Goal: Obtain resource: Download file/media

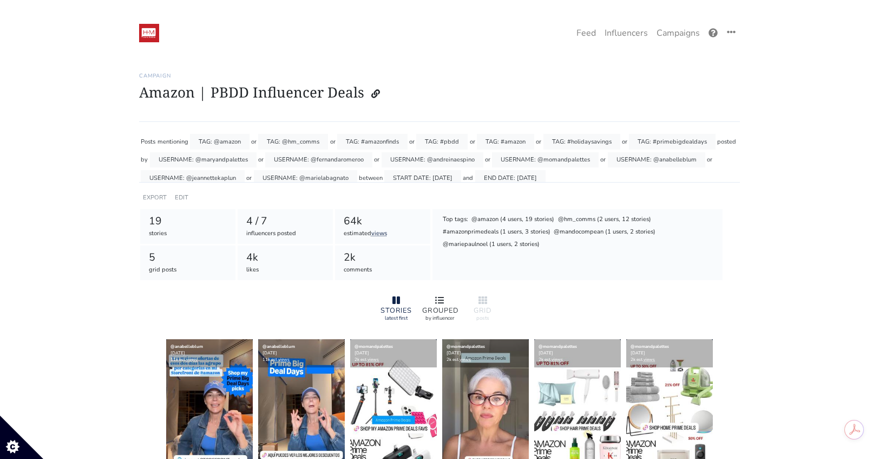
click at [436, 298] on icon at bounding box center [439, 300] width 9 height 9
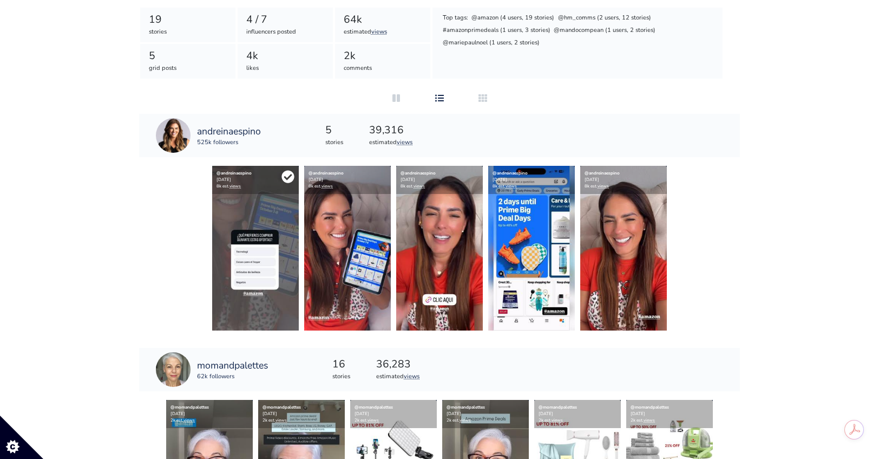
scroll to position [206, 0]
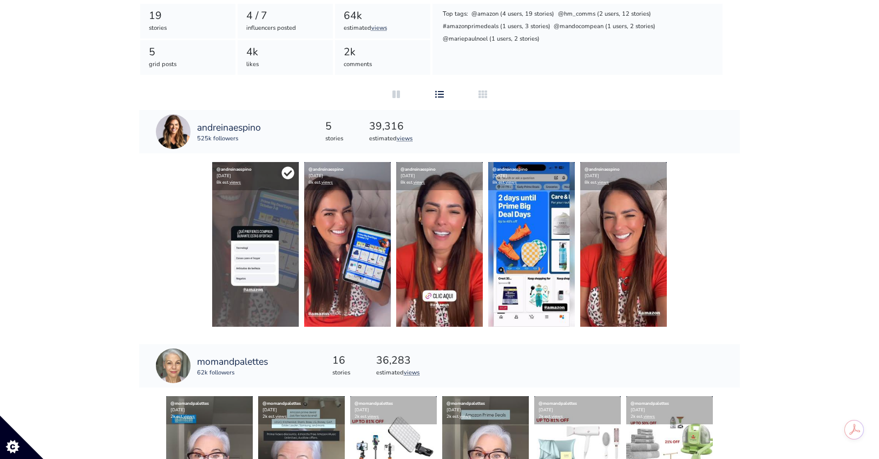
click at [284, 181] on div "@andreinaespino [DATE] 8k est. views" at bounding box center [255, 176] width 87 height 28
click at [293, 170] on icon at bounding box center [288, 172] width 12 height 12
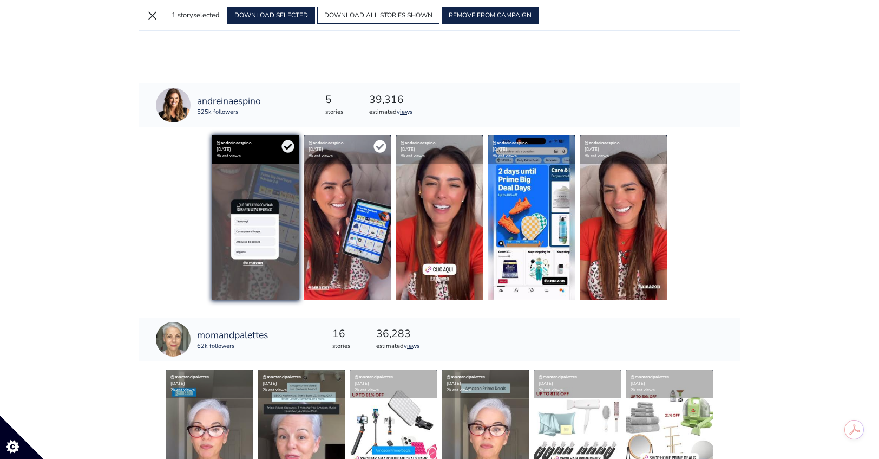
click at [376, 151] on icon at bounding box center [380, 146] width 13 height 13
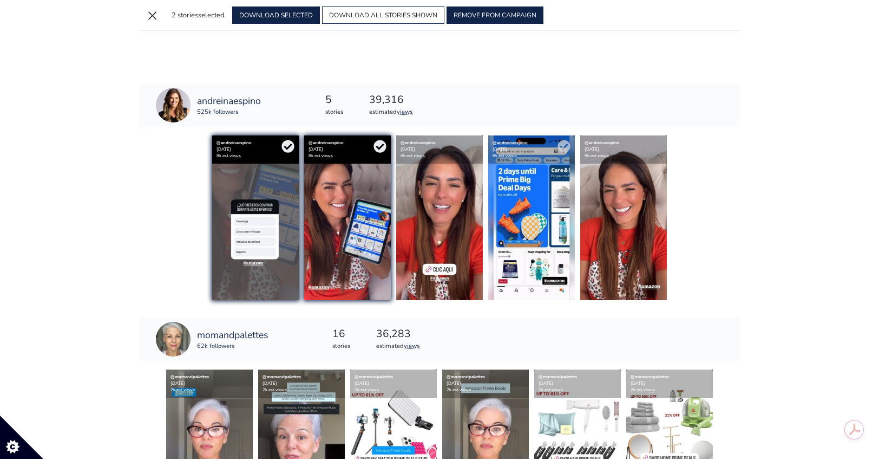
drag, startPoint x: 466, startPoint y: 145, endPoint x: 503, endPoint y: 144, distance: 36.8
click at [0, 0] on icon at bounding box center [0, 0] width 0 height 0
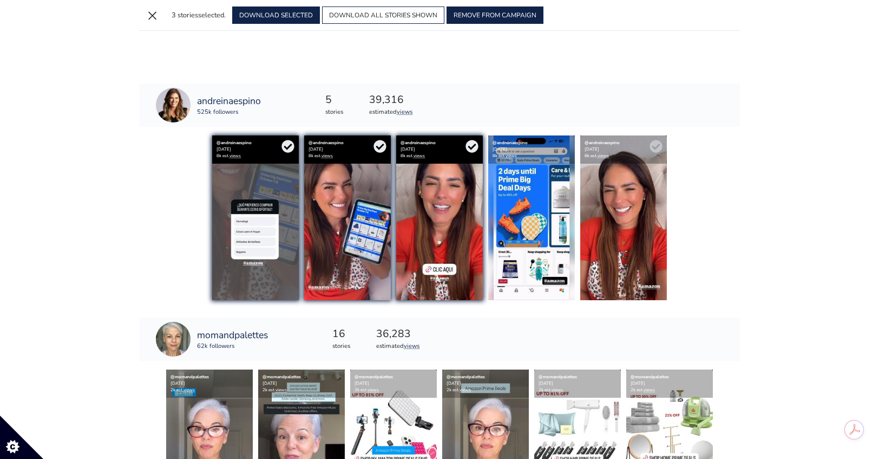
drag, startPoint x: 565, startPoint y: 143, endPoint x: 647, endPoint y: 145, distance: 81.8
click at [0, 0] on icon at bounding box center [0, 0] width 0 height 0
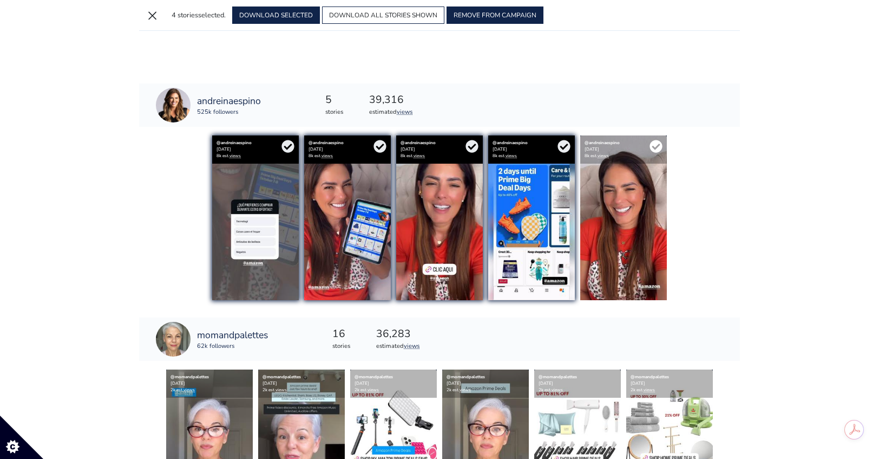
click at [657, 147] on icon at bounding box center [656, 146] width 13 height 13
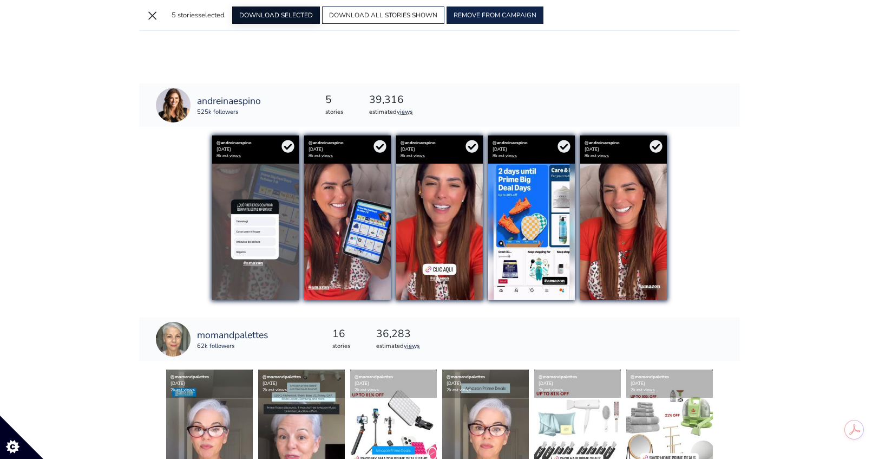
click at [286, 12] on button "DOWNLOAD SELECTED" at bounding box center [276, 14] width 88 height 17
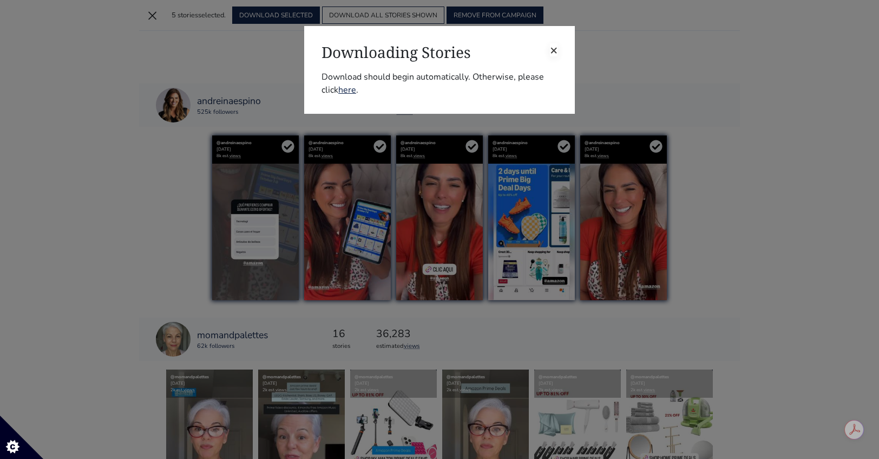
click at [552, 52] on span "×" at bounding box center [554, 49] width 8 height 17
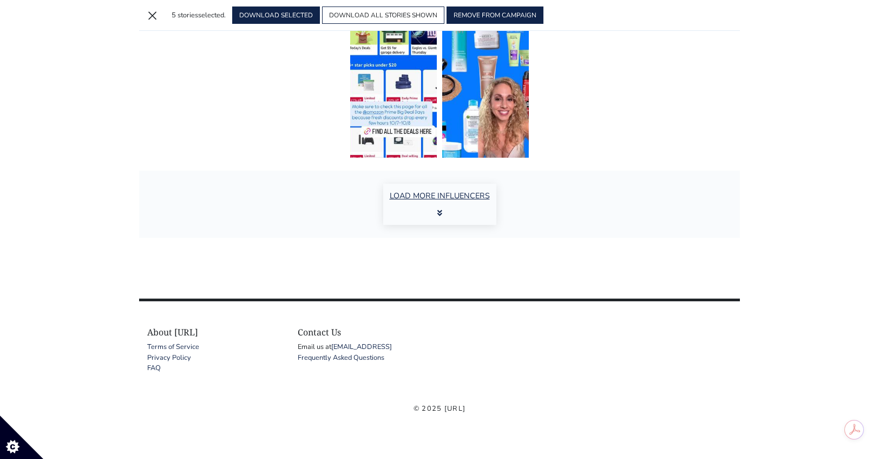
click at [466, 190] on button "LOAD MORE INFLUENCERS" at bounding box center [439, 204] width 113 height 41
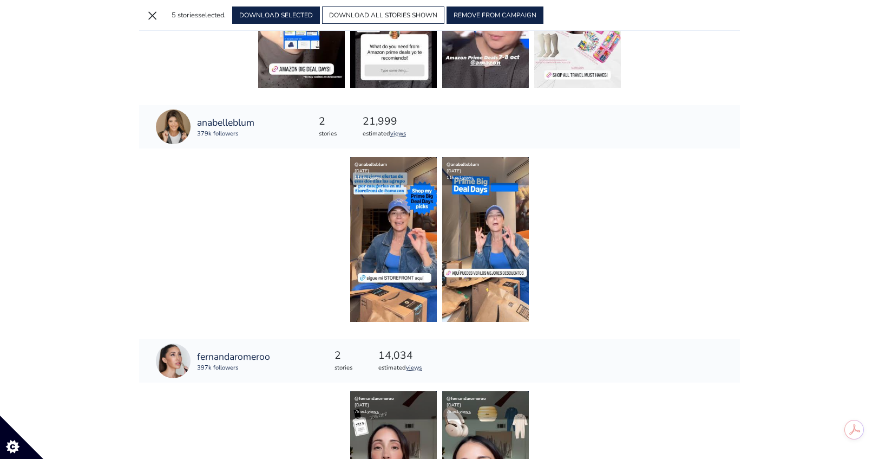
scroll to position [900, 0]
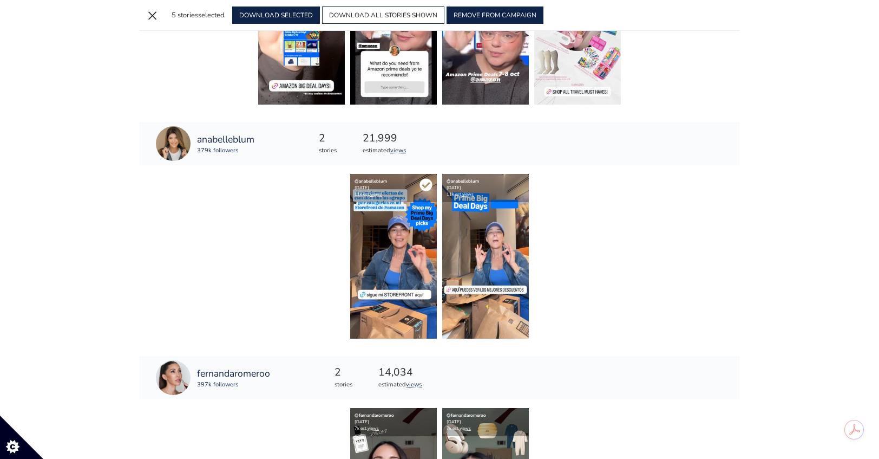
click at [432, 183] on icon at bounding box center [426, 185] width 12 height 12
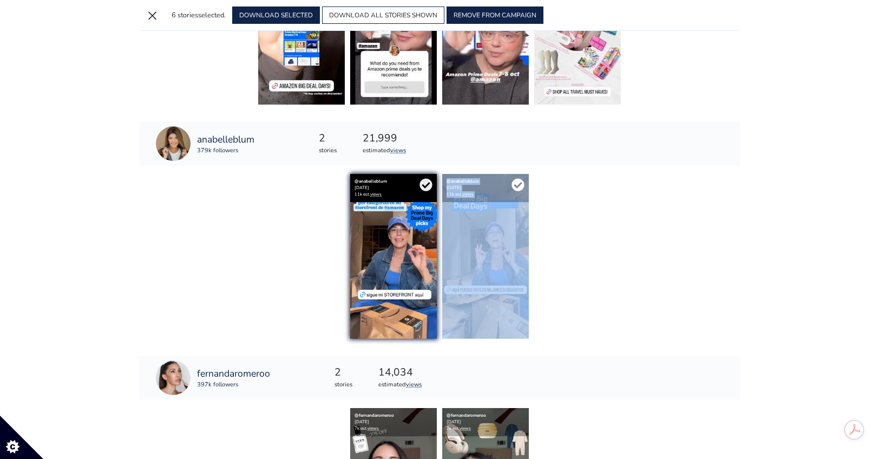
click at [519, 182] on icon at bounding box center [518, 185] width 12 height 12
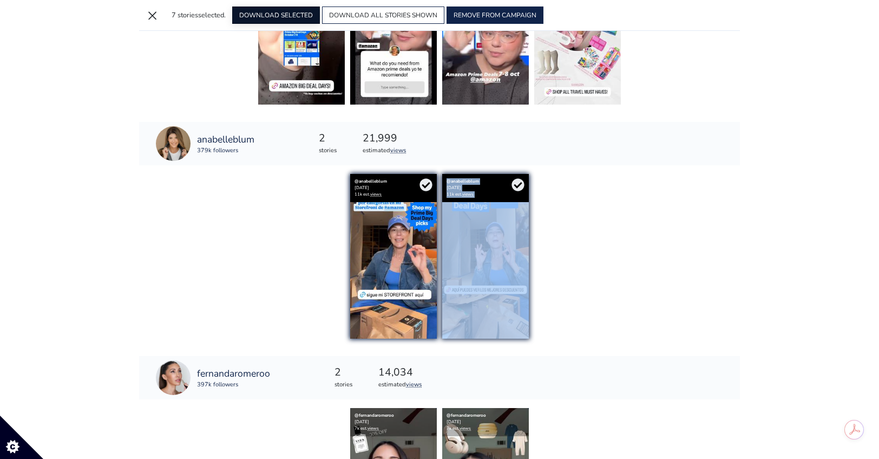
click at [299, 22] on button "DOWNLOAD SELECTED" at bounding box center [276, 14] width 88 height 17
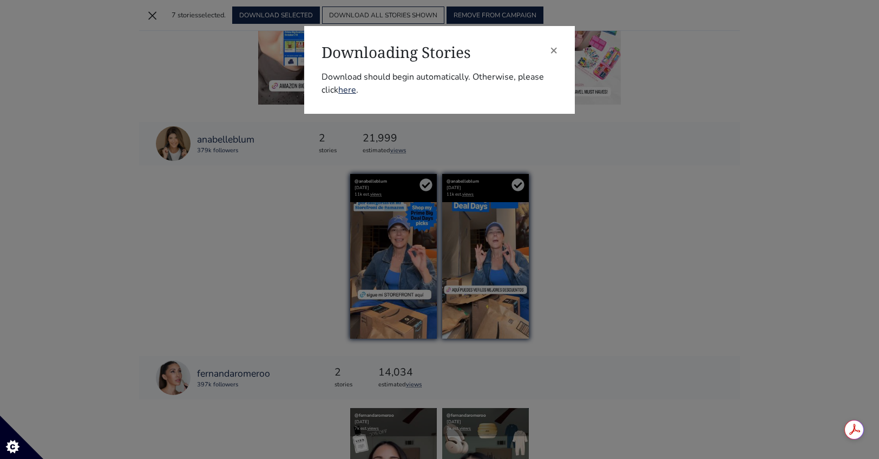
drag, startPoint x: 658, startPoint y: 227, endPoint x: 643, endPoint y: 226, distance: 15.8
click at [656, 227] on div "× Downloading Stories Download should begin automatically. Otherwise, please cl…" at bounding box center [439, 229] width 879 height 459
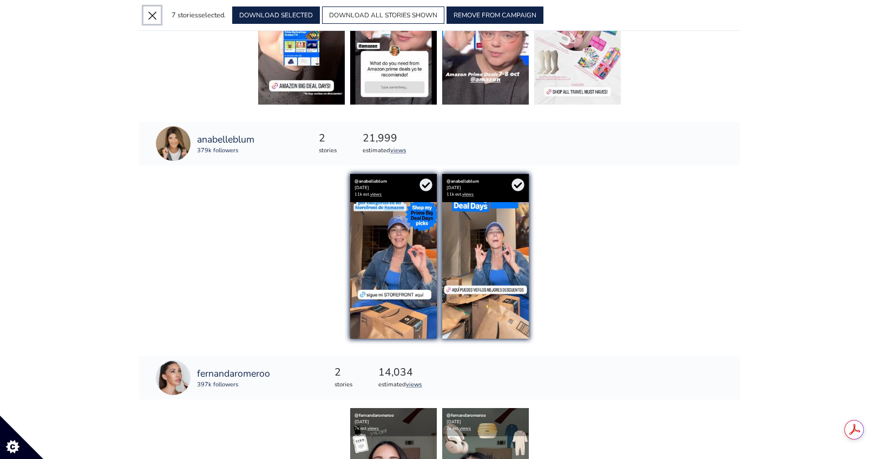
drag, startPoint x: 148, startPoint y: 17, endPoint x: 190, endPoint y: 72, distance: 69.5
click at [149, 18] on button "×" at bounding box center [151, 14] width 17 height 17
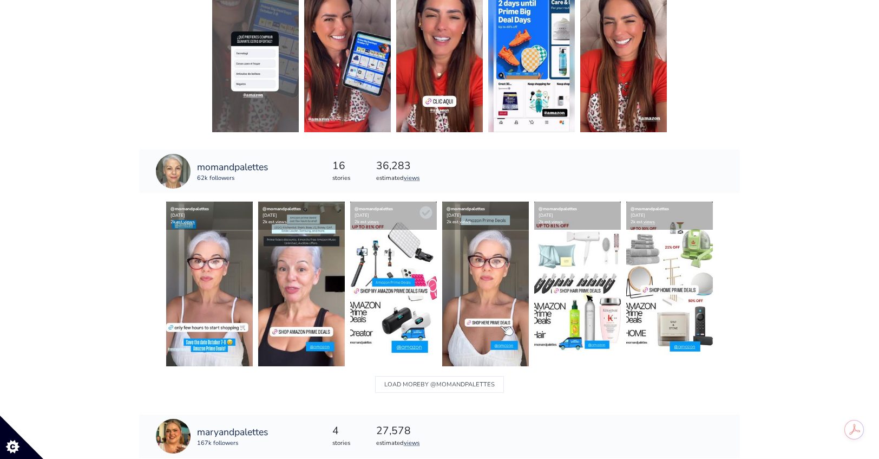
scroll to position [403, 0]
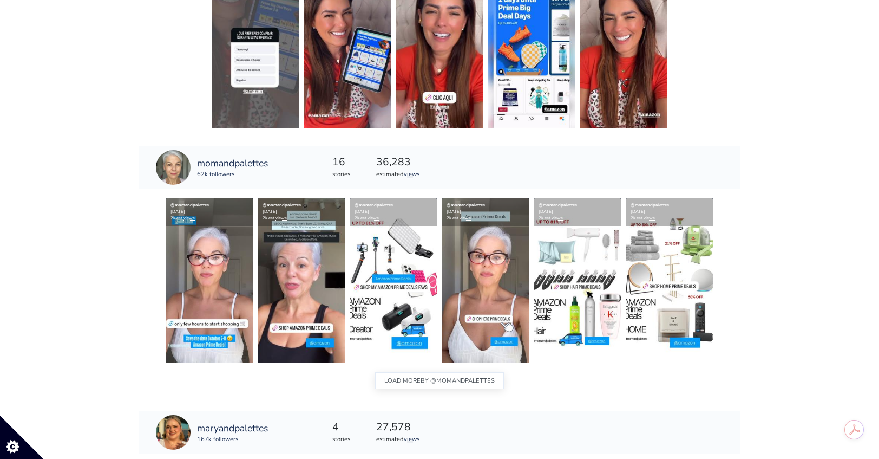
click at [444, 379] on span "BY @momandpalettes" at bounding box center [458, 381] width 74 height 14
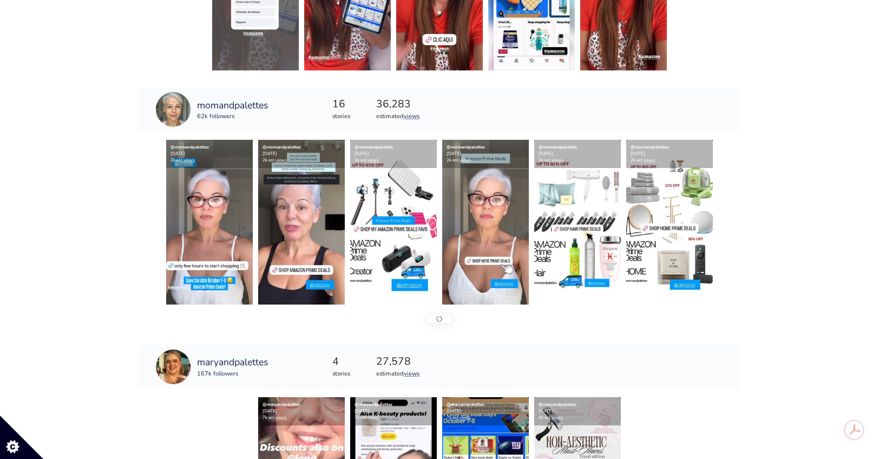
scroll to position [468, 0]
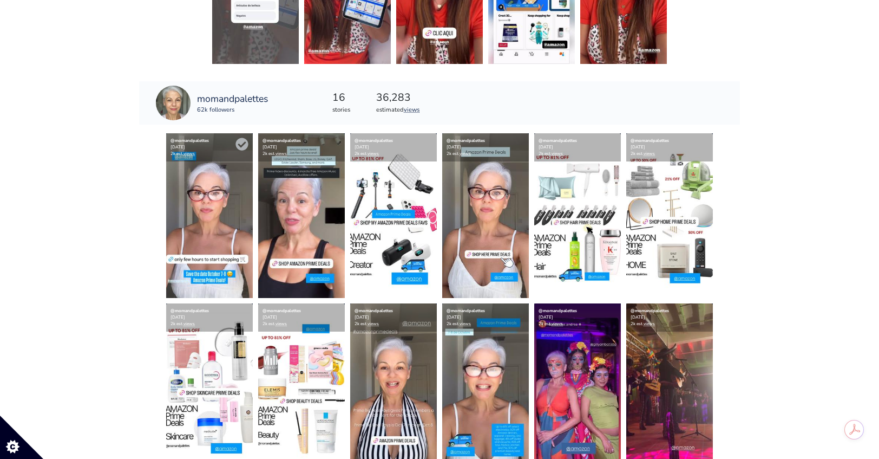
drag, startPoint x: 243, startPoint y: 143, endPoint x: 244, endPoint y: 166, distance: 22.8
click at [244, 146] on icon at bounding box center [242, 144] width 12 height 12
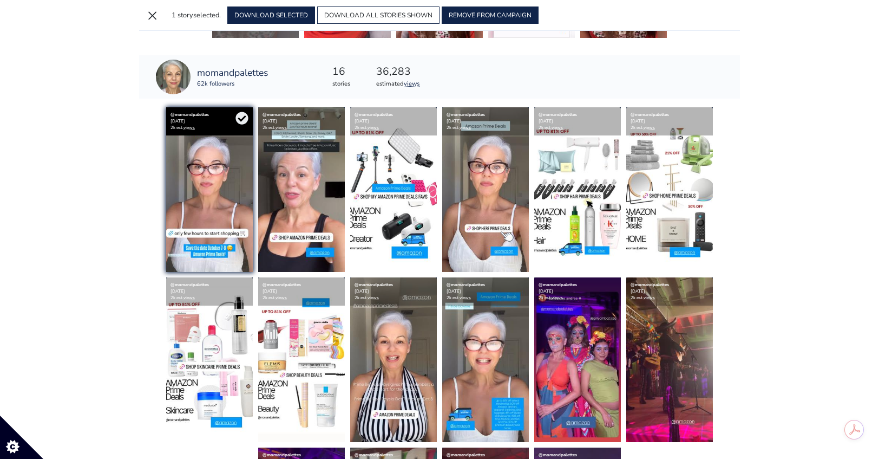
scroll to position [442, 0]
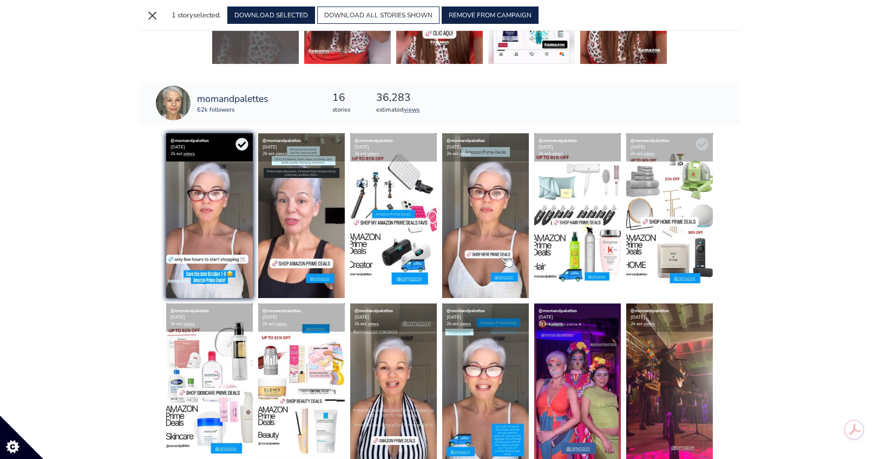
click at [689, 211] on img at bounding box center [670, 215] width 87 height 165
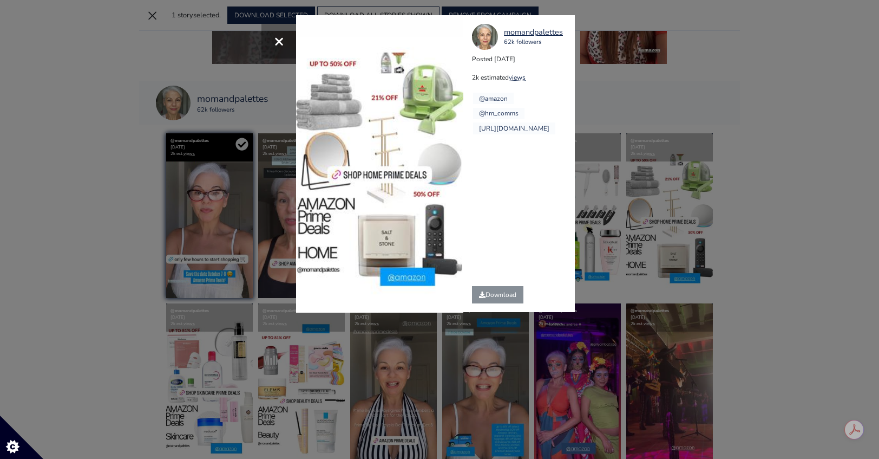
click at [670, 144] on div "× Your browser does not support HTML5 video. momandpalettes 62k followers Poste…" at bounding box center [439, 229] width 879 height 459
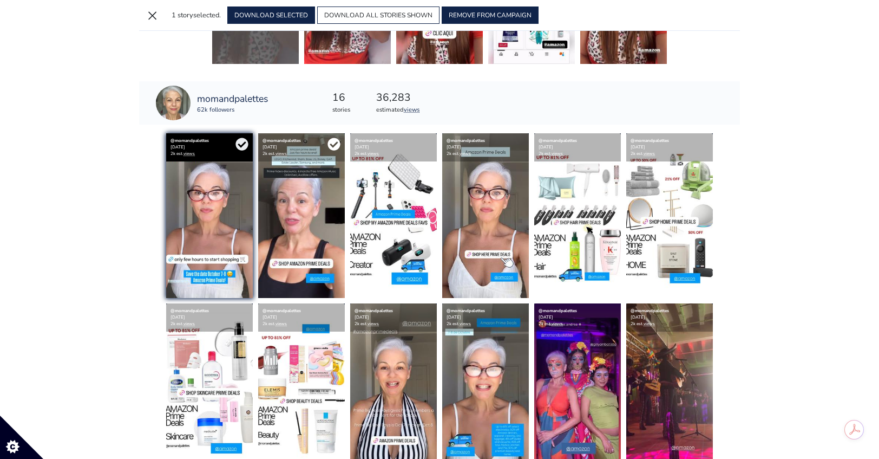
click at [328, 145] on icon at bounding box center [334, 144] width 13 height 13
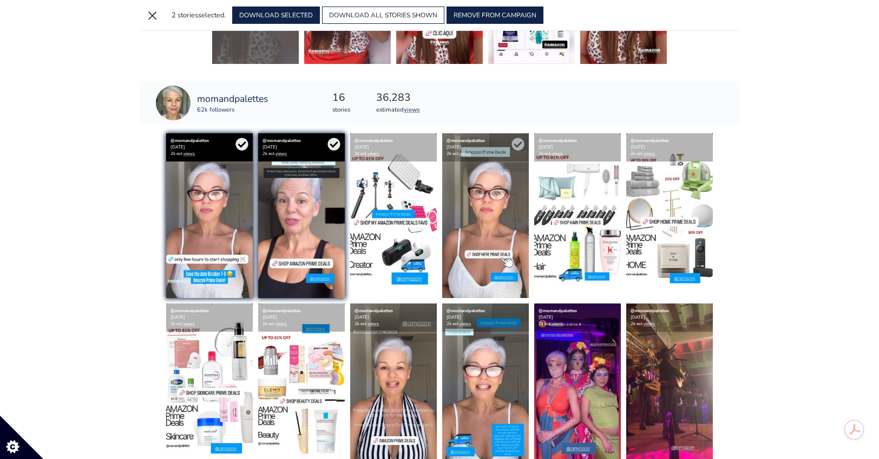
drag, startPoint x: 430, startPoint y: 144, endPoint x: 490, endPoint y: 146, distance: 59.6
click at [0, 0] on icon at bounding box center [0, 0] width 0 height 0
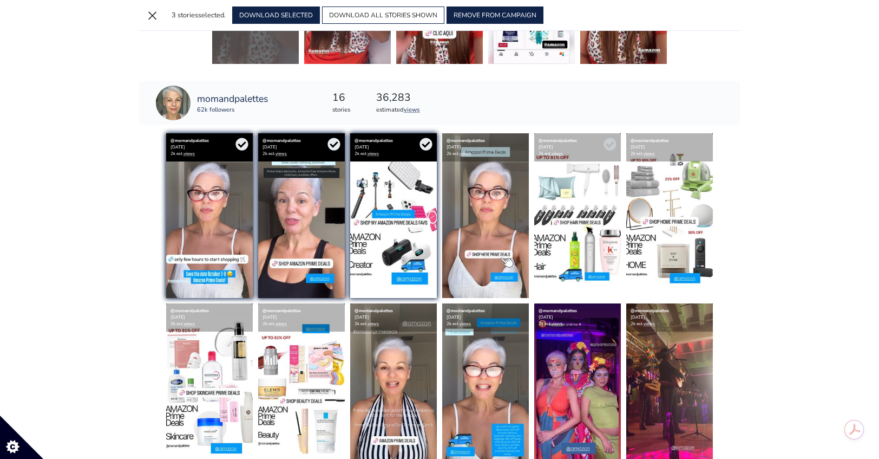
drag, startPoint x: 517, startPoint y: 143, endPoint x: 599, endPoint y: 144, distance: 82.3
click at [0, 0] on icon at bounding box center [0, 0] width 0 height 0
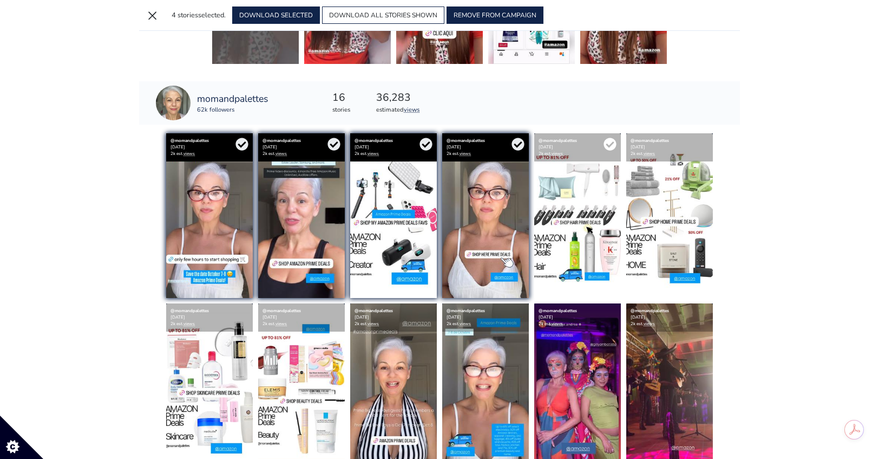
click at [616, 142] on icon at bounding box center [610, 144] width 12 height 12
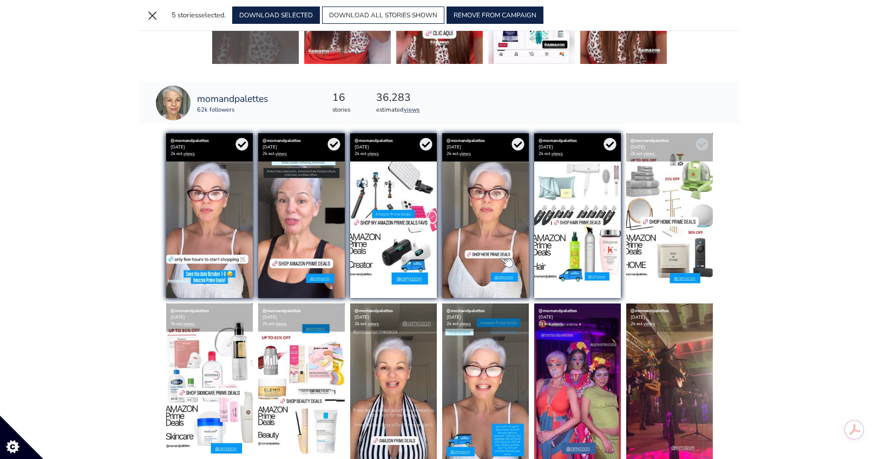
click at [710, 147] on div "@momandpalettes [DATE] 2k est. views" at bounding box center [670, 147] width 87 height 28
drag, startPoint x: 703, startPoint y: 146, endPoint x: 699, endPoint y: 150, distance: 6.1
click at [703, 146] on icon at bounding box center [702, 144] width 12 height 12
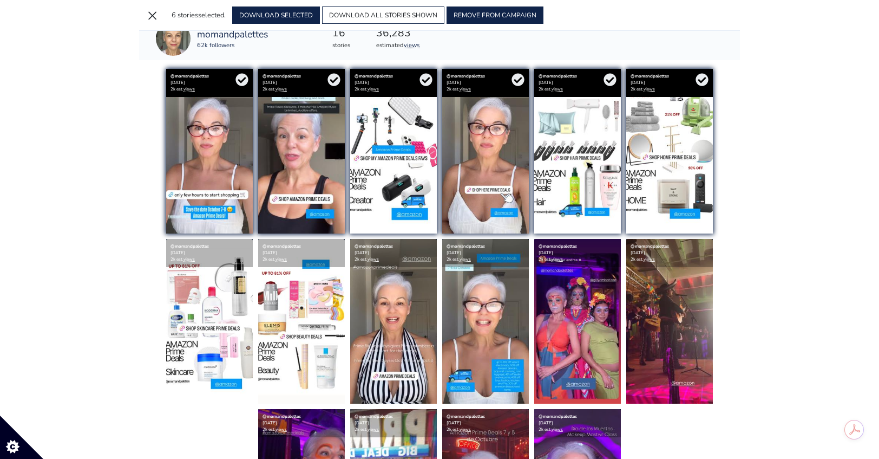
scroll to position [596, 0]
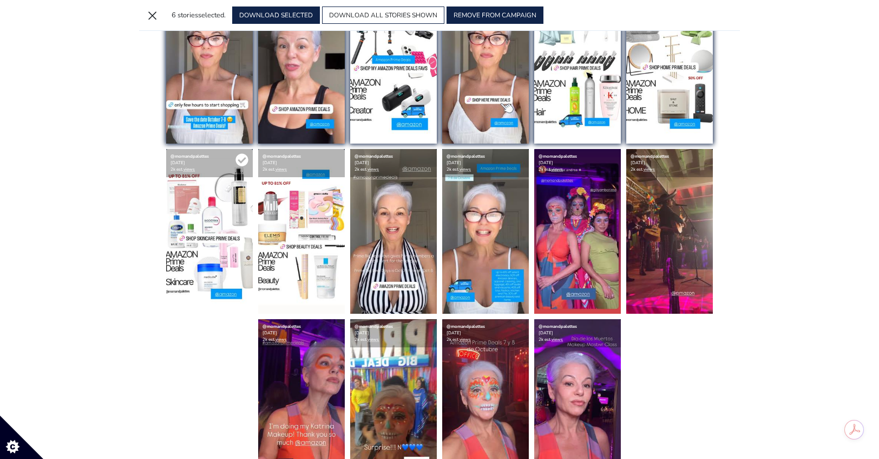
click at [240, 161] on icon at bounding box center [242, 159] width 13 height 13
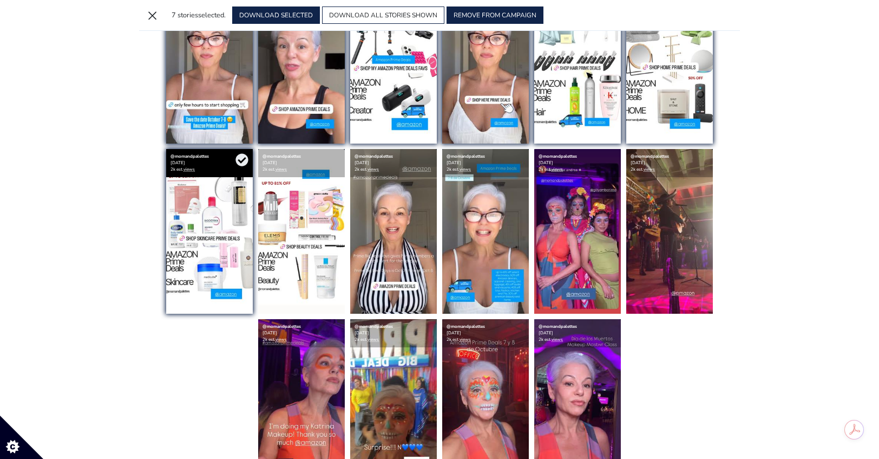
drag, startPoint x: 337, startPoint y: 160, endPoint x: 349, endPoint y: 162, distance: 11.7
click at [0, 0] on icon at bounding box center [0, 0] width 0 height 0
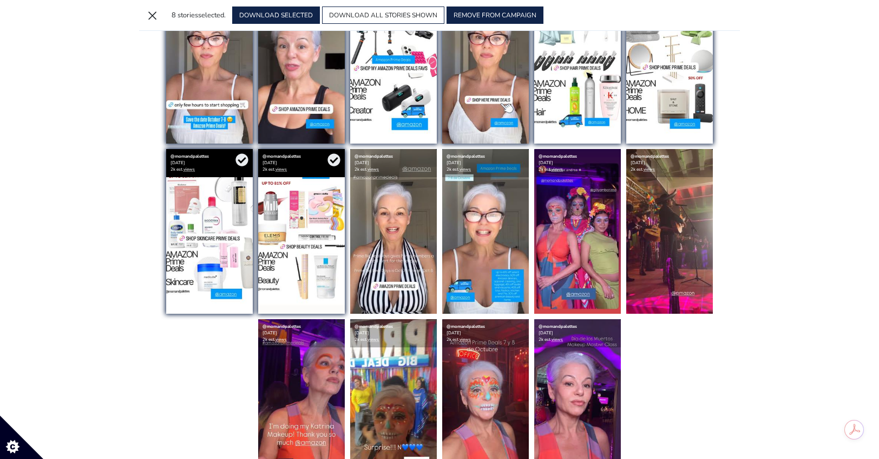
drag, startPoint x: 426, startPoint y: 161, endPoint x: 530, endPoint y: 162, distance: 104.5
click at [0, 0] on icon at bounding box center [0, 0] width 0 height 0
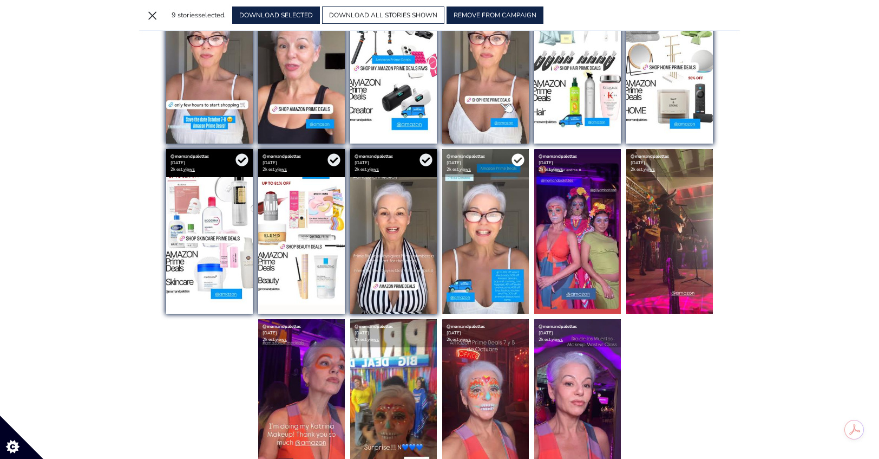
click at [518, 160] on icon at bounding box center [518, 160] width 12 height 12
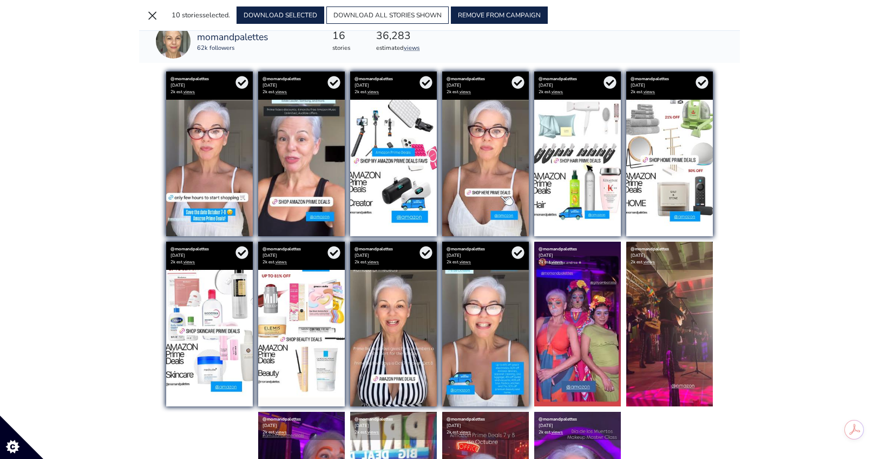
scroll to position [428, 0]
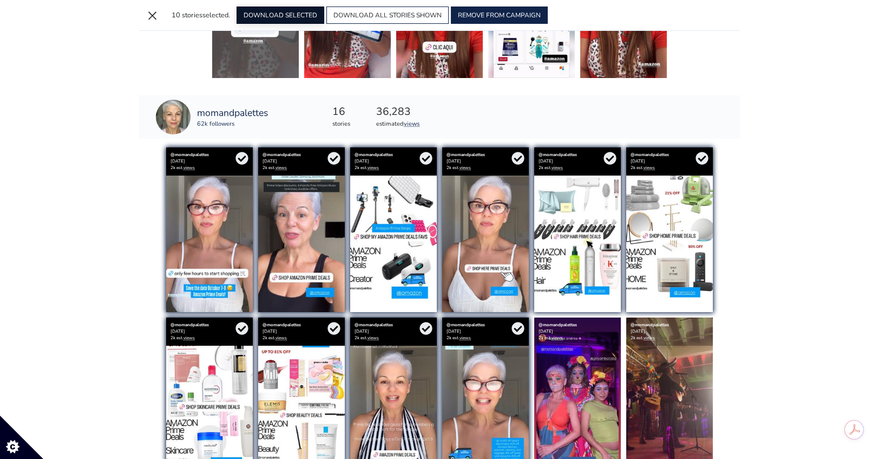
click at [283, 17] on button "DOWNLOAD SELECTED" at bounding box center [281, 14] width 88 height 17
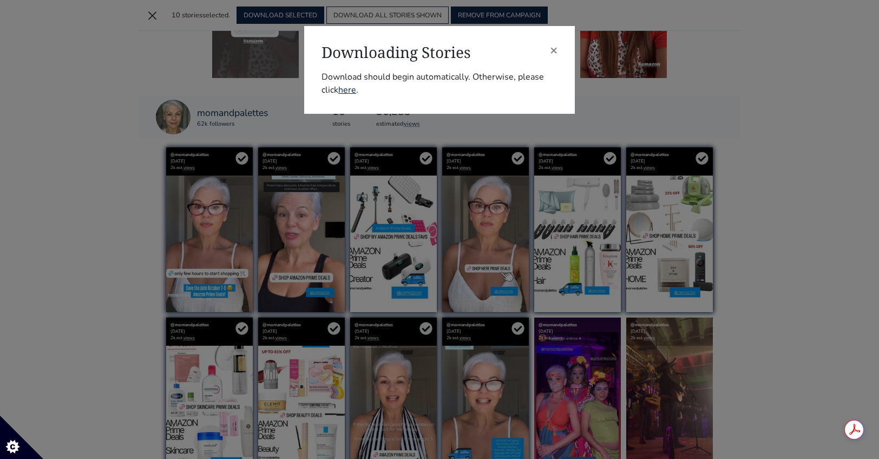
click at [558, 49] on div "× Downloading Stories Download should begin automatically. Otherwise, please cl…" at bounding box center [439, 70] width 271 height 88
click at [551, 52] on span "×" at bounding box center [554, 49] width 8 height 17
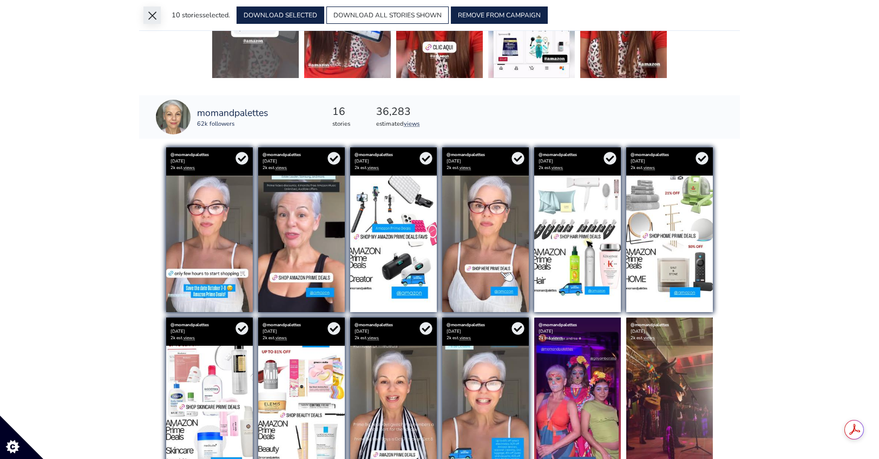
click at [151, 17] on button "×" at bounding box center [151, 14] width 17 height 17
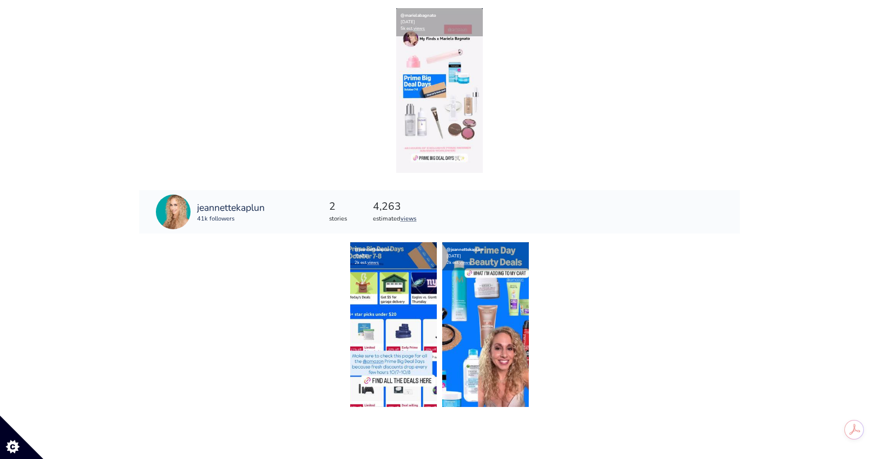
scroll to position [1893, 0]
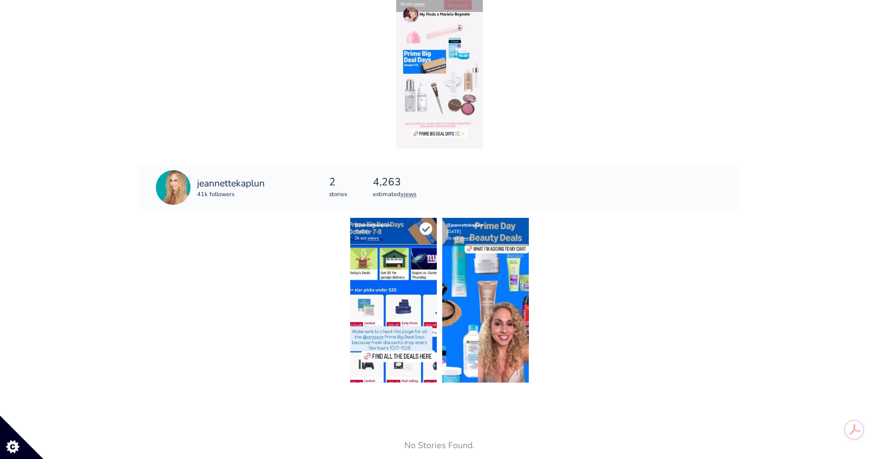
click at [420, 230] on icon at bounding box center [426, 229] width 12 height 12
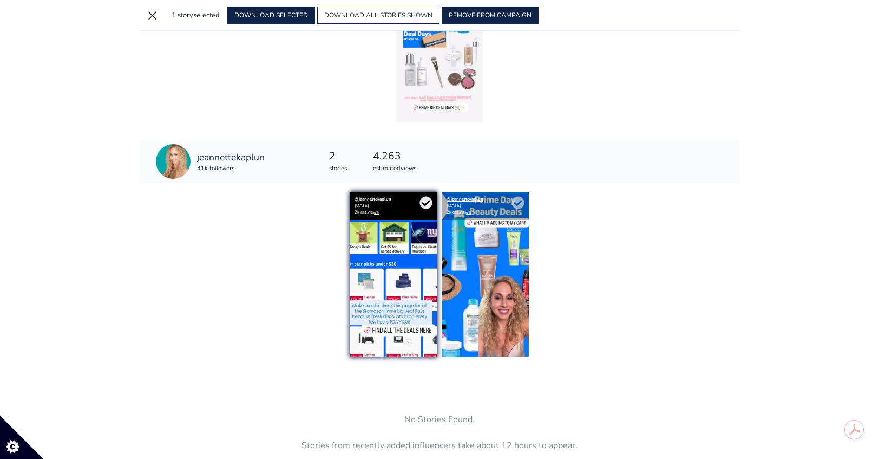
scroll to position [1867, 0]
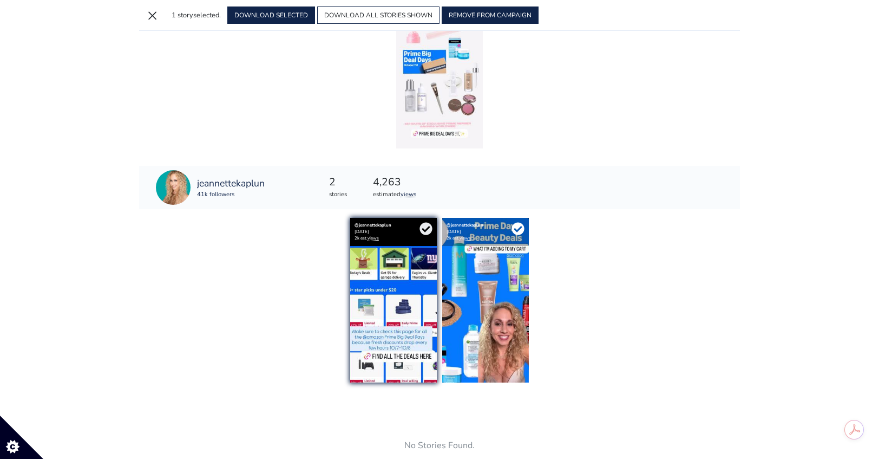
click at [515, 226] on icon at bounding box center [518, 229] width 12 height 12
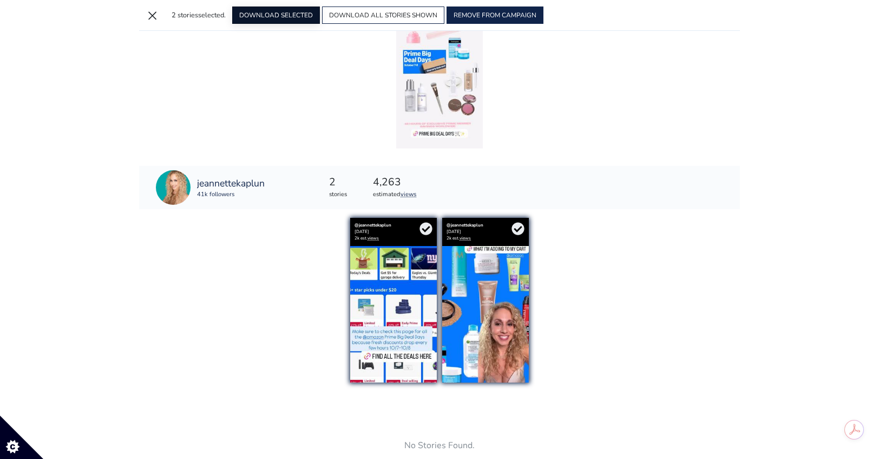
click at [287, 17] on button "DOWNLOAD SELECTED" at bounding box center [276, 14] width 88 height 17
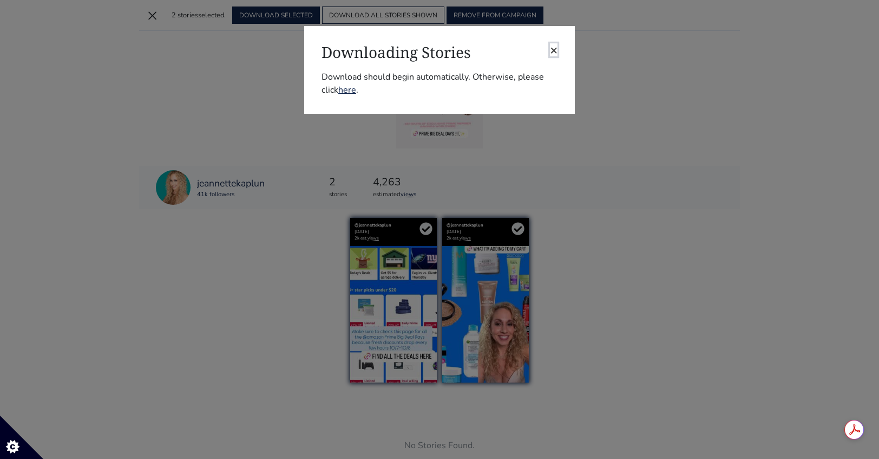
drag, startPoint x: 553, startPoint y: 53, endPoint x: 554, endPoint y: 62, distance: 9.3
click at [553, 53] on span "×" at bounding box center [554, 49] width 8 height 17
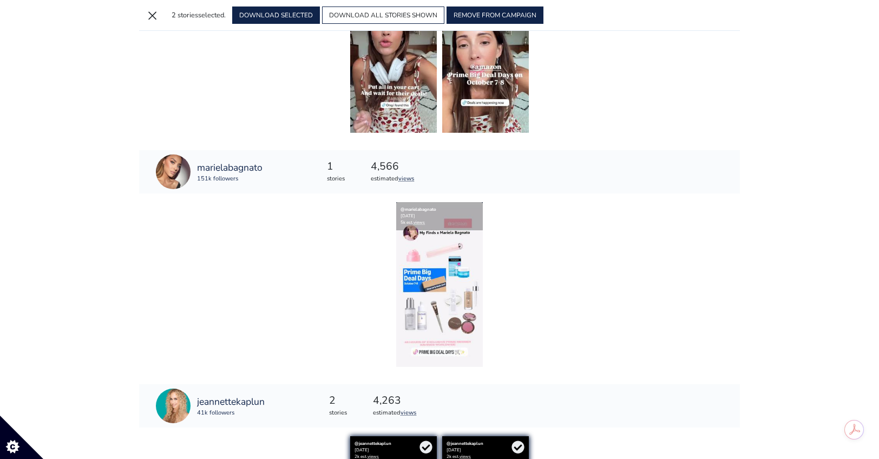
scroll to position [1650, 0]
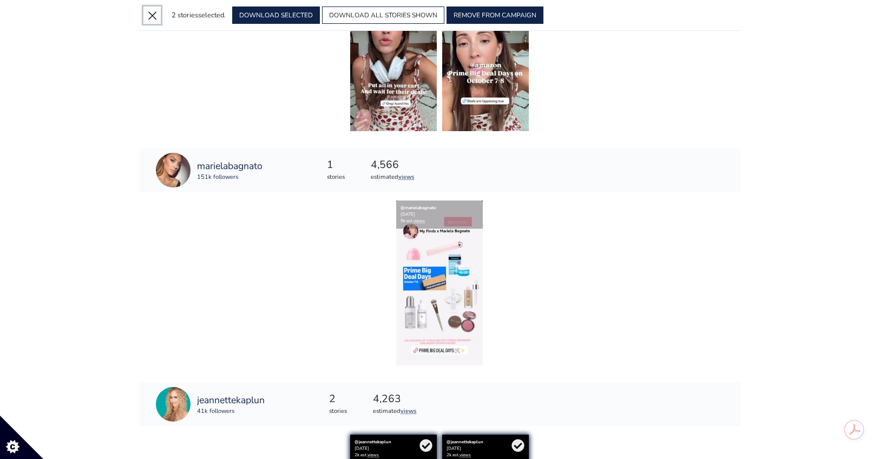
drag, startPoint x: 158, startPoint y: 10, endPoint x: 181, endPoint y: 59, distance: 54.5
click at [158, 10] on button "×" at bounding box center [151, 14] width 17 height 17
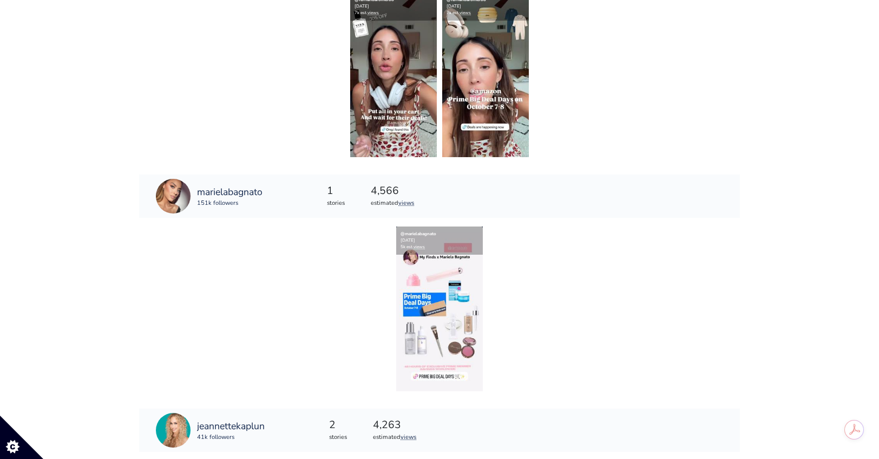
scroll to position [1676, 0]
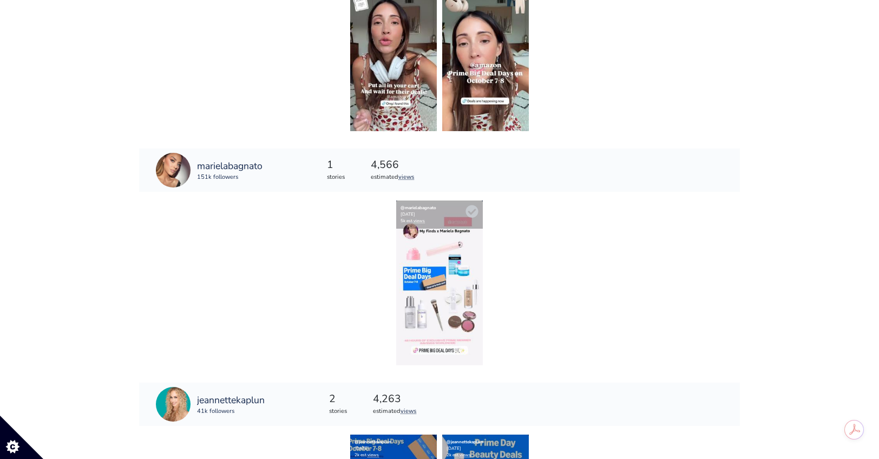
click at [429, 272] on img at bounding box center [439, 282] width 87 height 165
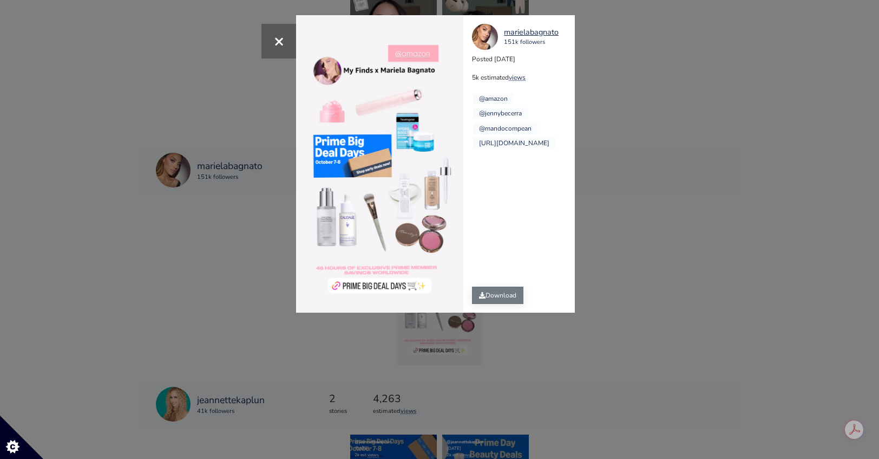
click at [512, 299] on link "Download" at bounding box center [497, 294] width 51 height 17
click at [283, 37] on span "×" at bounding box center [279, 40] width 10 height 23
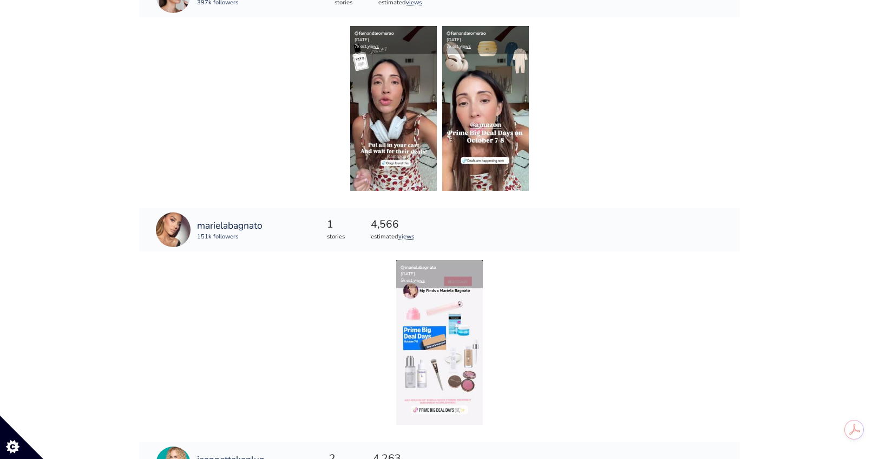
scroll to position [1583, 0]
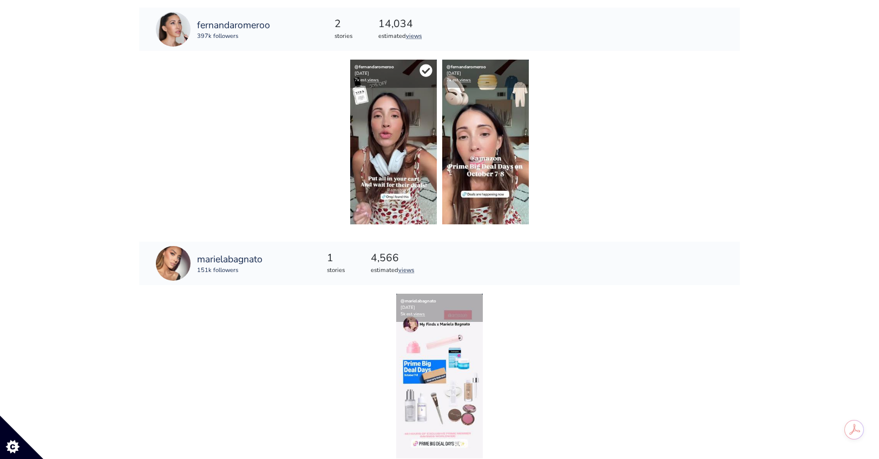
click at [426, 71] on icon at bounding box center [426, 70] width 13 height 13
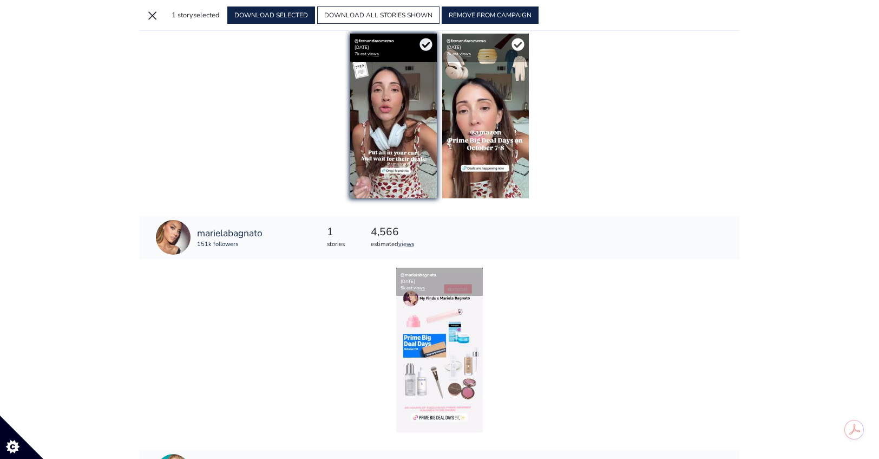
scroll to position [1557, 0]
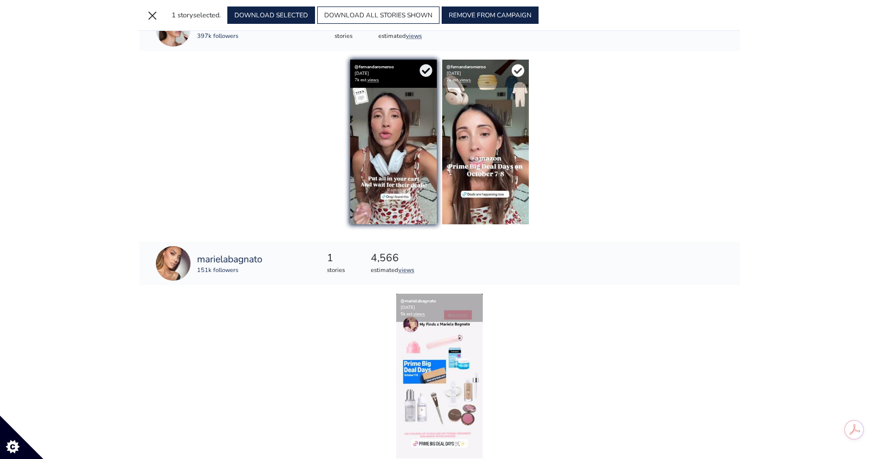
click at [515, 74] on icon at bounding box center [518, 70] width 12 height 12
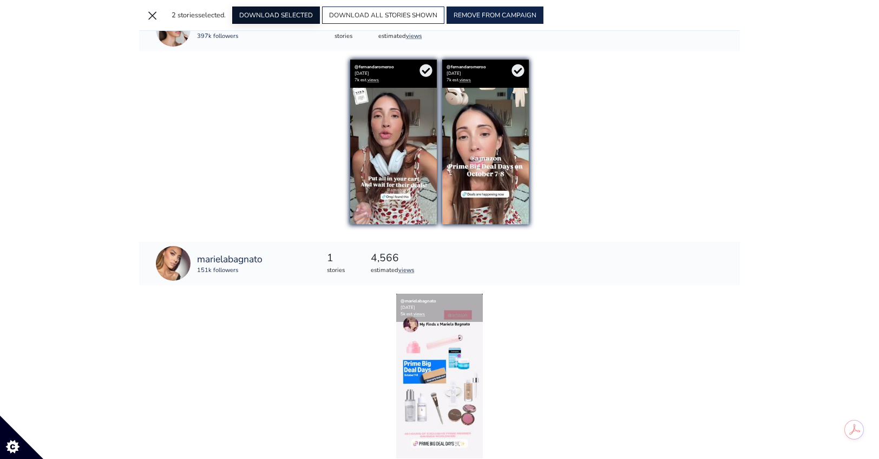
click at [314, 14] on button "DOWNLOAD SELECTED" at bounding box center [276, 14] width 88 height 17
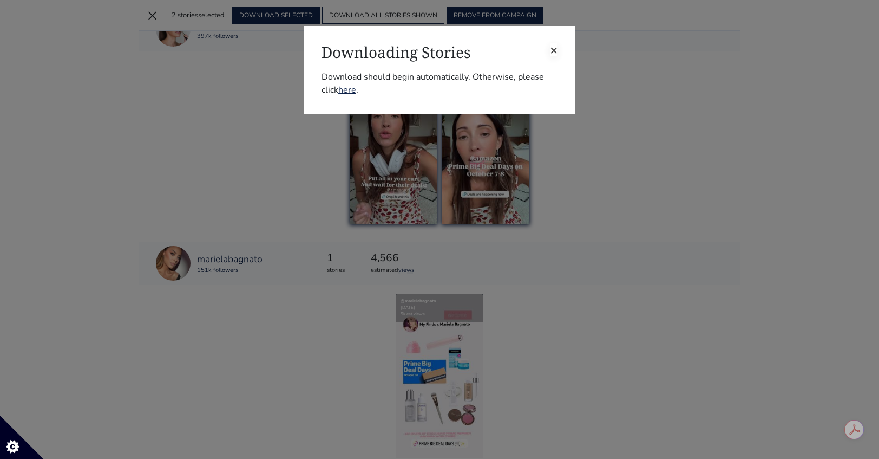
click at [557, 48] on span "×" at bounding box center [554, 49] width 8 height 17
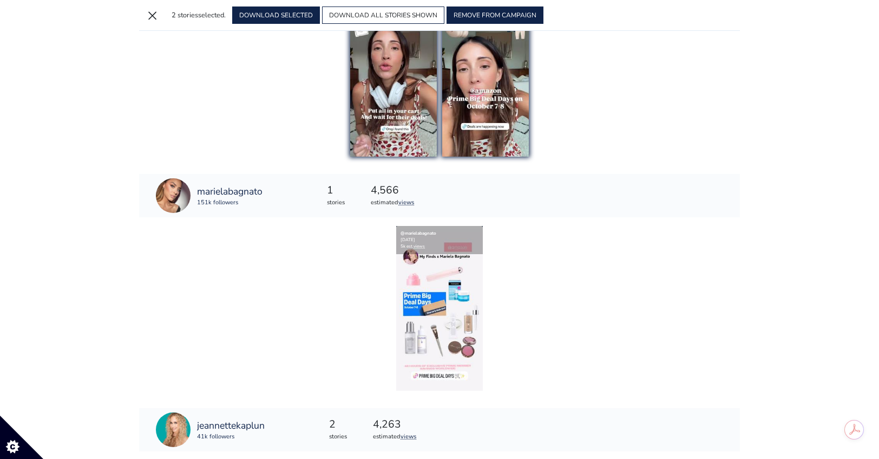
scroll to position [1466, 0]
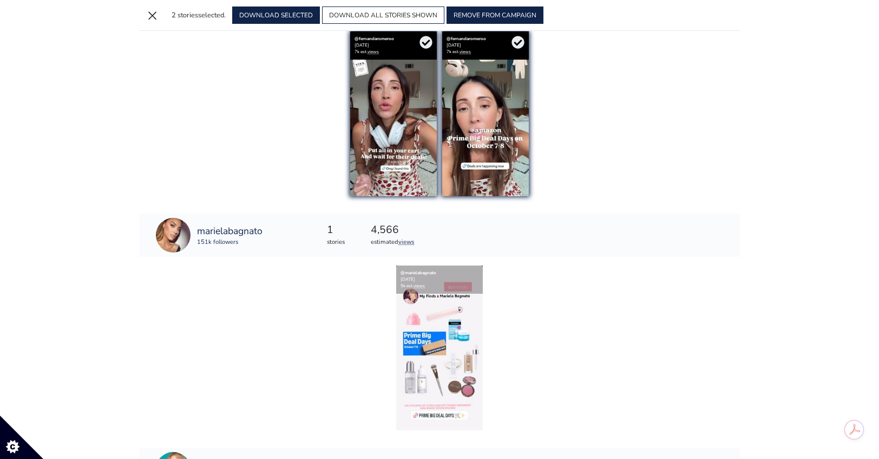
click at [141, 10] on div "× 2 stories selected. DOWNLOAD SELECTED DOWNLOAD ALL STORIES SHOWN + ADD TO CAM…" at bounding box center [439, 15] width 601 height 31
drag, startPoint x: 147, startPoint y: 13, endPoint x: 148, endPoint y: 28, distance: 14.7
click at [147, 13] on button "×" at bounding box center [151, 14] width 17 height 17
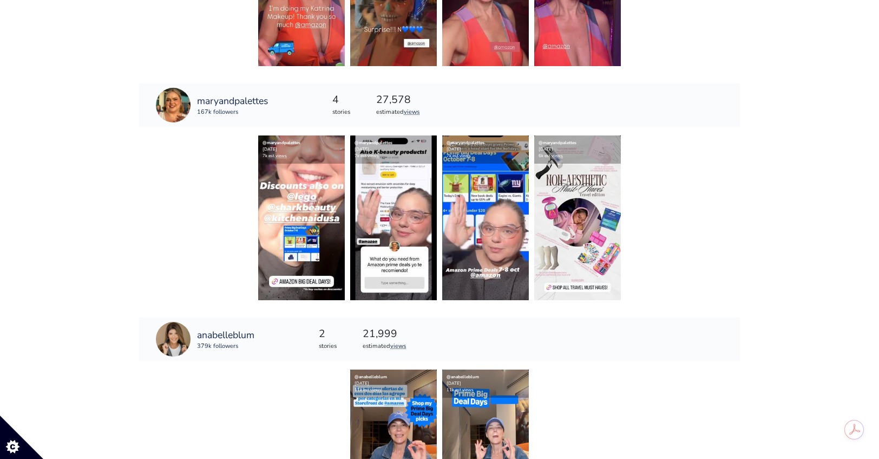
scroll to position [921, 0]
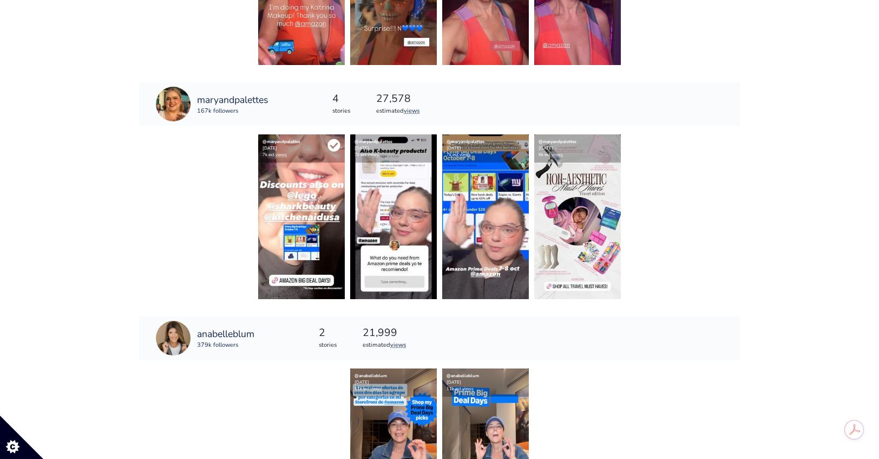
click at [332, 147] on icon at bounding box center [334, 145] width 13 height 13
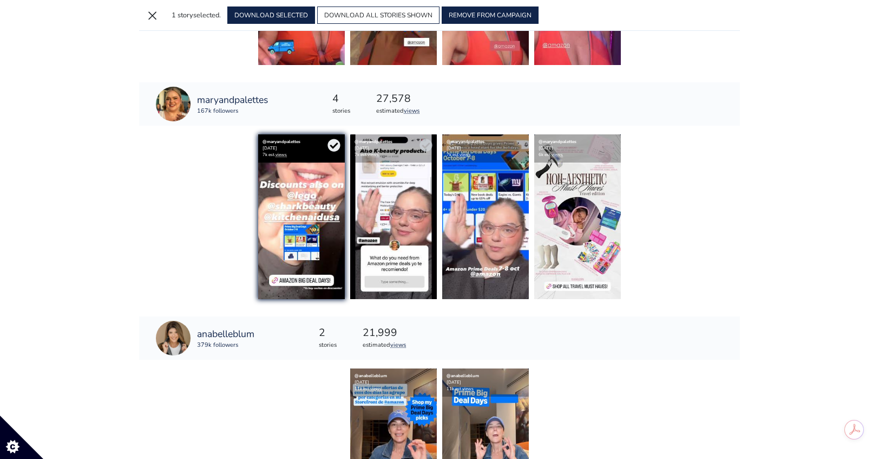
click at [431, 145] on icon at bounding box center [426, 145] width 12 height 12
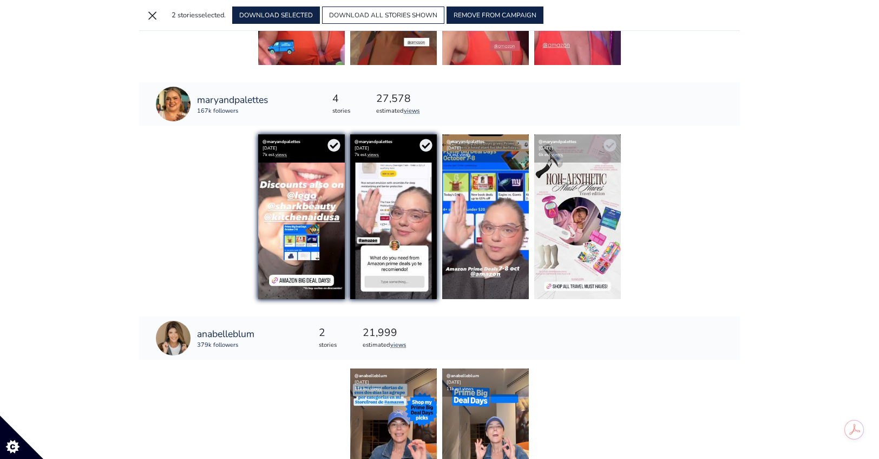
drag, startPoint x: 516, startPoint y: 147, endPoint x: 567, endPoint y: 148, distance: 52.0
click at [0, 0] on icon at bounding box center [0, 0] width 0 height 0
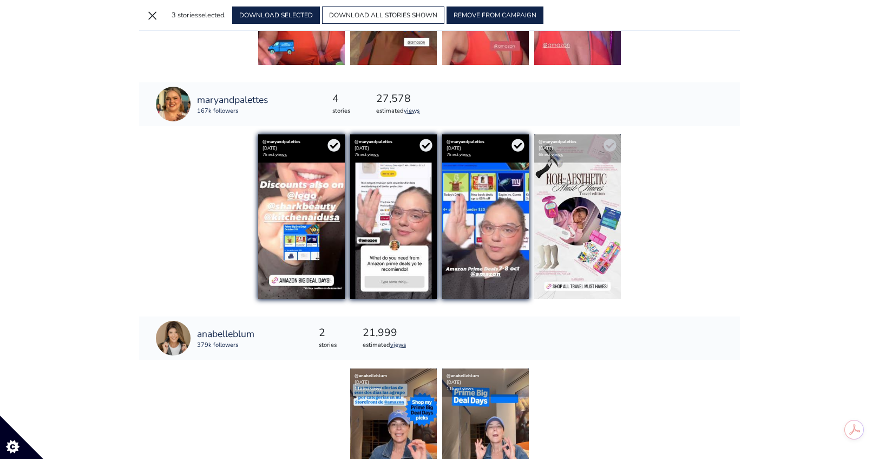
drag, startPoint x: 614, startPoint y: 145, endPoint x: 590, endPoint y: 141, distance: 23.6
click at [614, 145] on icon at bounding box center [610, 145] width 12 height 12
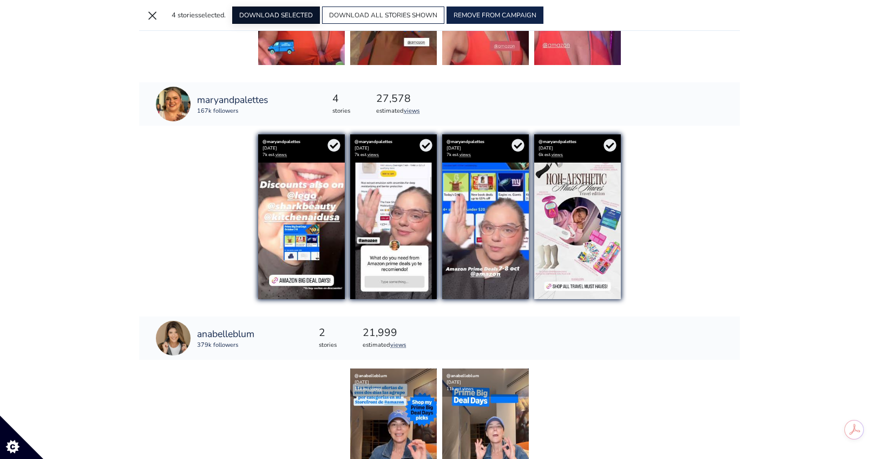
click at [282, 12] on button "DOWNLOAD SELECTED" at bounding box center [276, 14] width 88 height 17
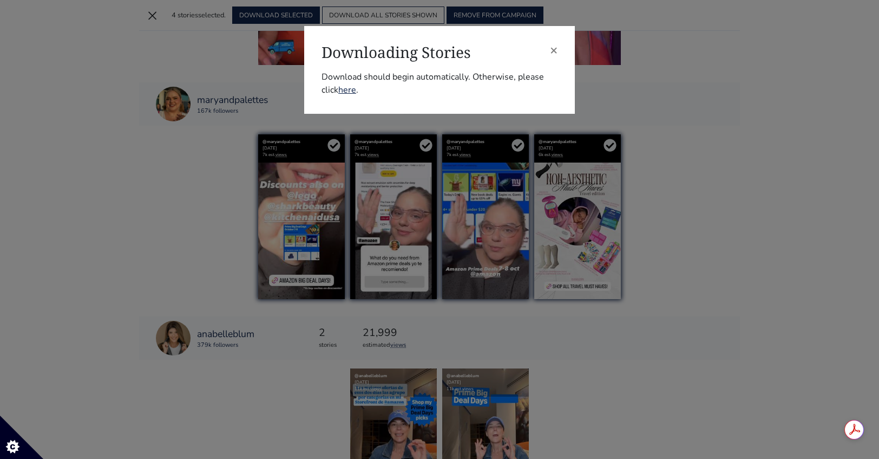
click at [729, 275] on div "× Downloading Stories Download should begin automatically. Otherwise, please cl…" at bounding box center [439, 229] width 879 height 459
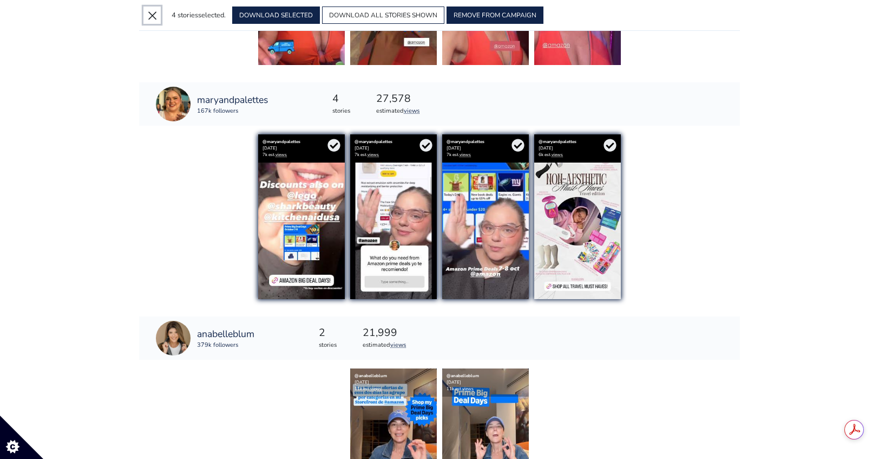
click at [160, 14] on button "×" at bounding box center [151, 14] width 17 height 17
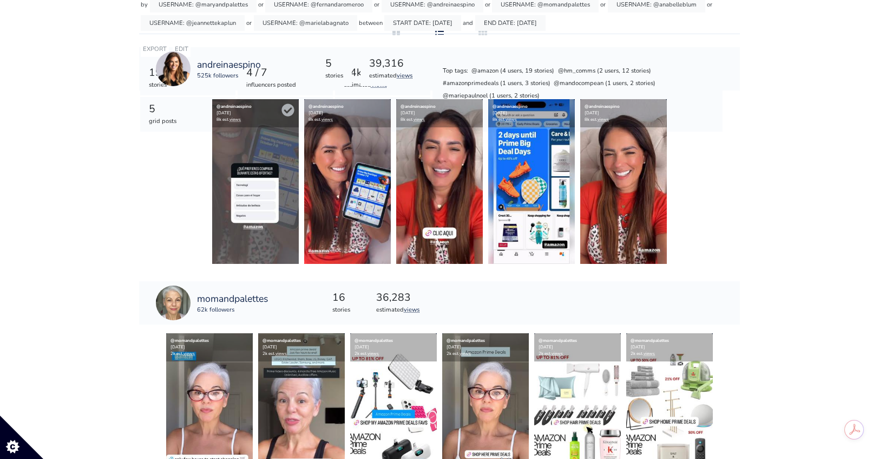
scroll to position [0, 0]
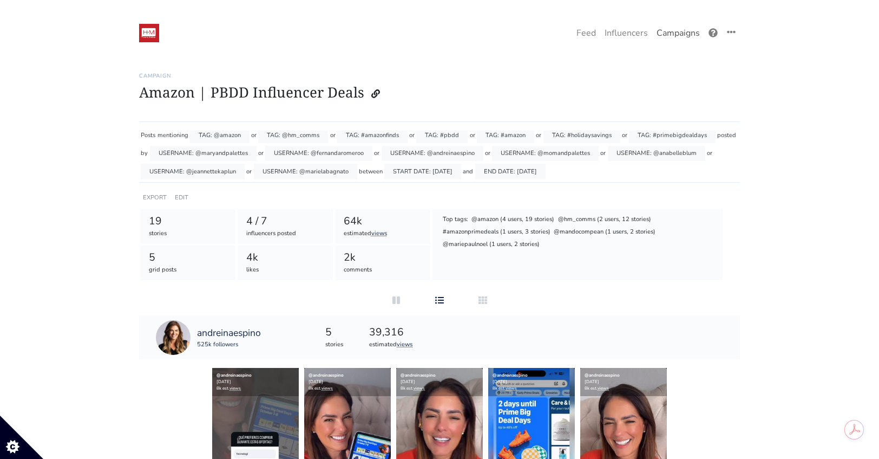
click at [676, 32] on link "Campaigns" at bounding box center [678, 33] width 52 height 22
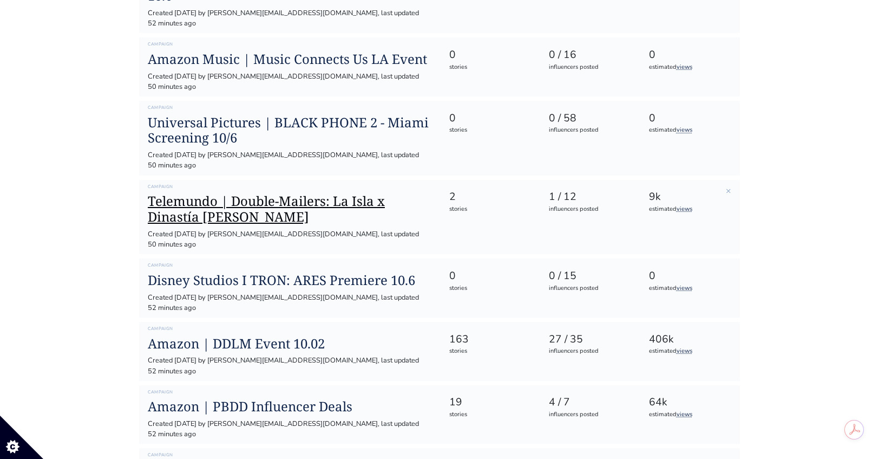
scroll to position [241, 0]
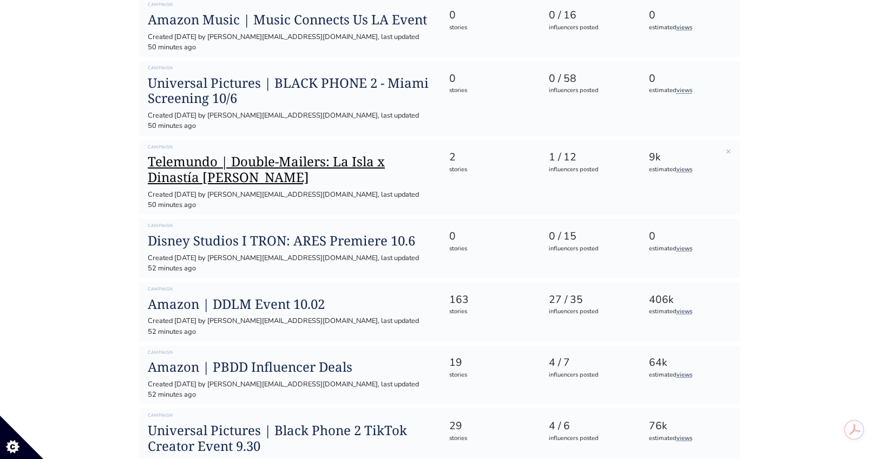
click at [277, 154] on h1 "Telemundo | Double-Mailers: La Isla x Dinastía [PERSON_NAME]" at bounding box center [290, 169] width 284 height 31
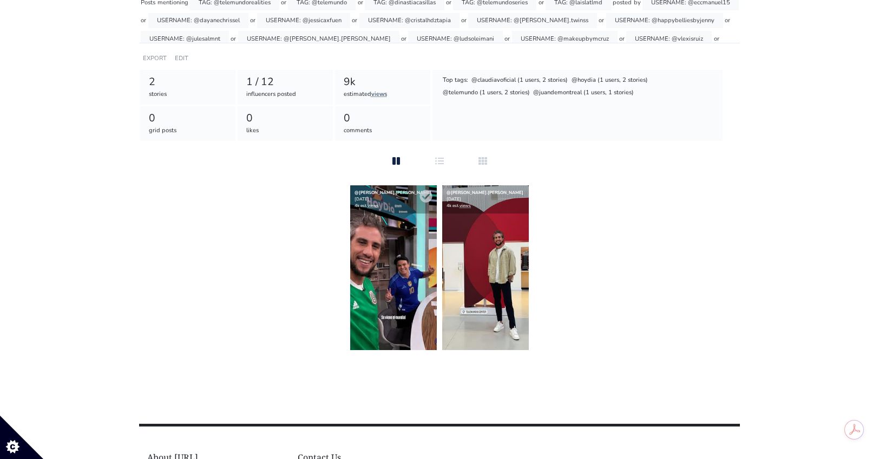
scroll to position [193, 0]
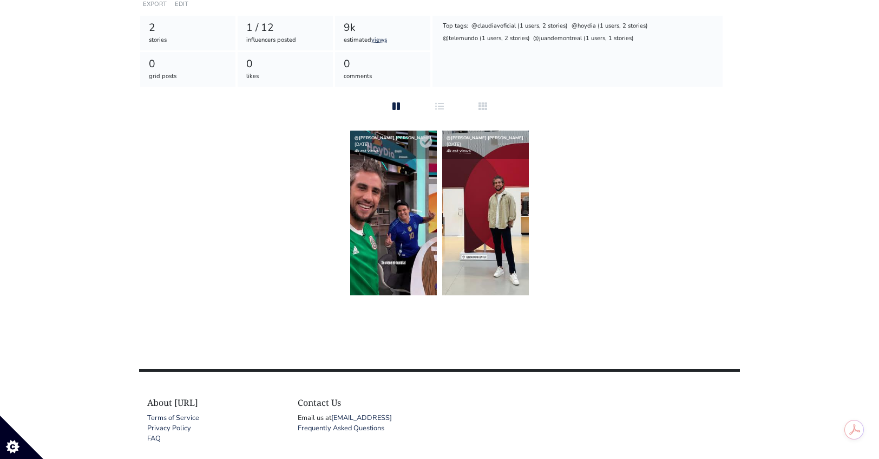
click at [389, 192] on img at bounding box center [393, 212] width 87 height 165
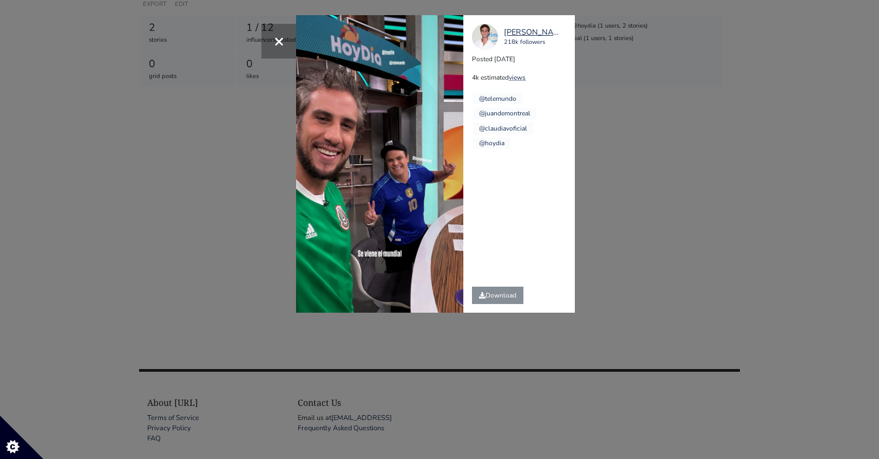
drag, startPoint x: 626, startPoint y: 199, endPoint x: 616, endPoint y: 199, distance: 9.8
click at [626, 199] on div "× [PERSON_NAME].[PERSON_NAME] 218k followers Posted [DATE] 4k estimated views @…" at bounding box center [439, 229] width 879 height 459
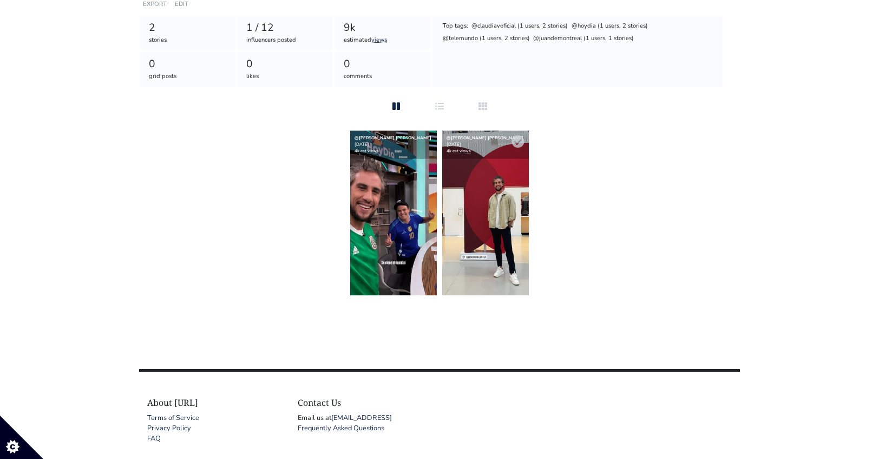
click at [474, 194] on img at bounding box center [485, 212] width 87 height 165
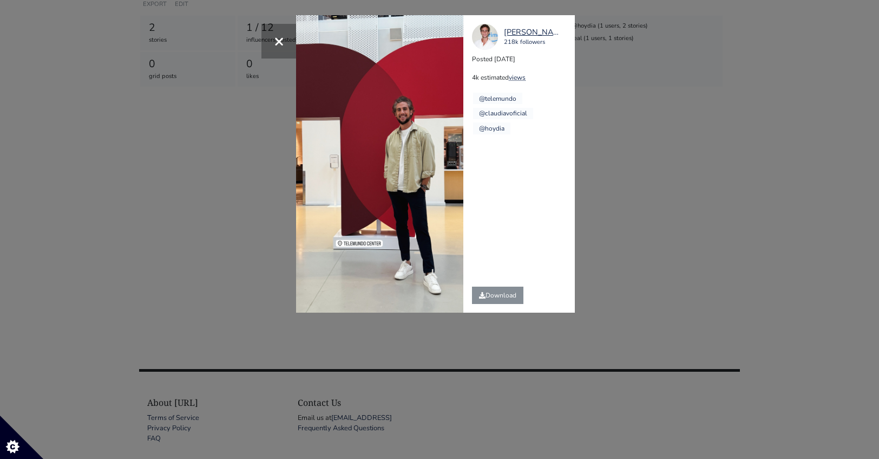
click at [647, 191] on div "× [PERSON_NAME].[PERSON_NAME] 218k followers Posted [DATE] 4k estimated views @…" at bounding box center [439, 229] width 879 height 459
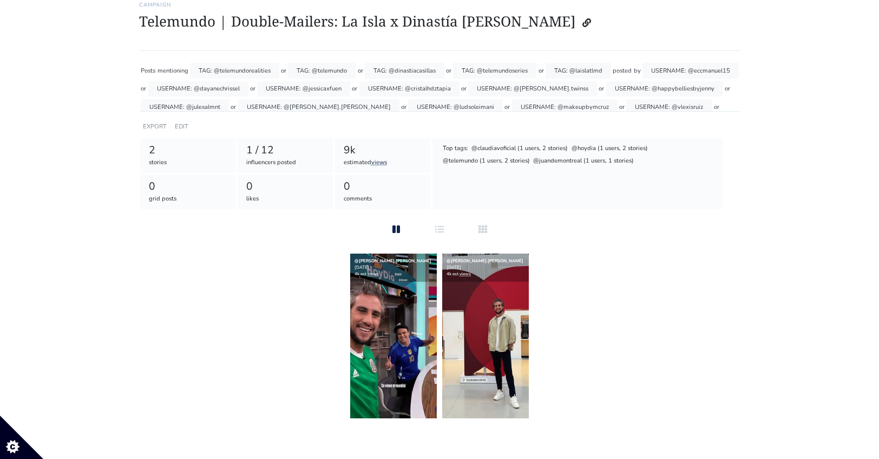
scroll to position [0, 0]
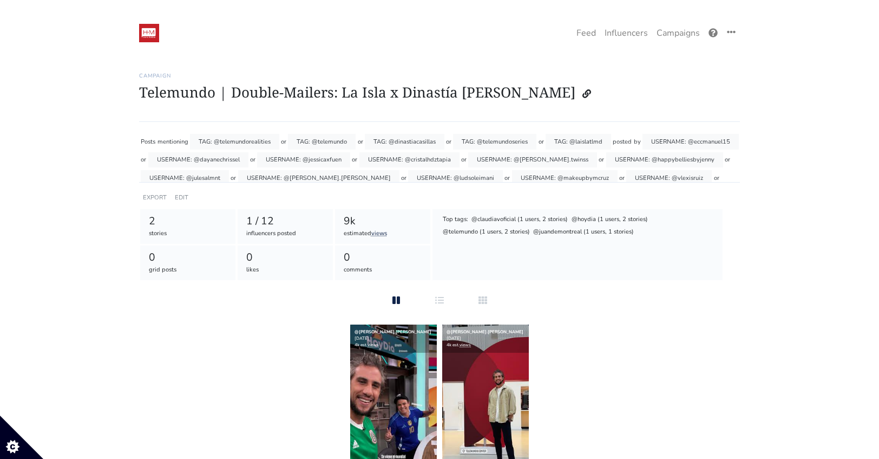
click at [480, 19] on div "One Campaign Feed Influencers Campaigns" at bounding box center [439, 24] width 879 height 49
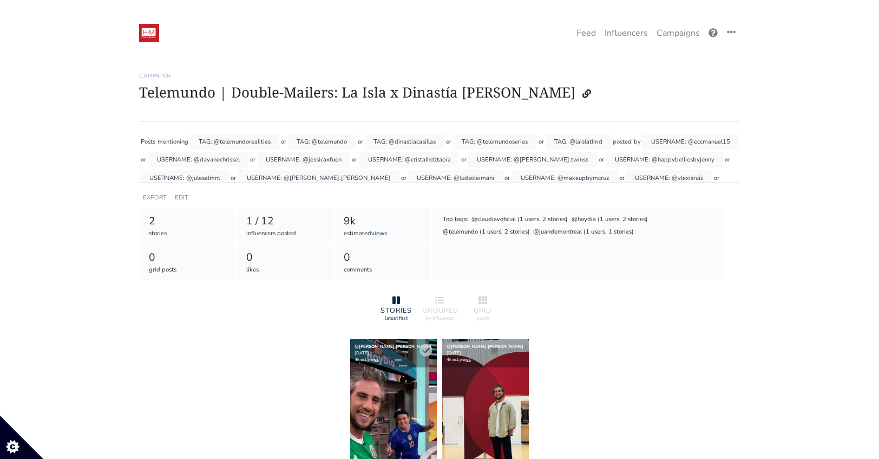
click at [388, 350] on div "@[PERSON_NAME].[PERSON_NAME] [DATE] 4k est. views" at bounding box center [393, 353] width 87 height 28
click at [368, 345] on div "@[PERSON_NAME].[PERSON_NAME] [DATE] 4k est. views" at bounding box center [393, 352] width 87 height 28
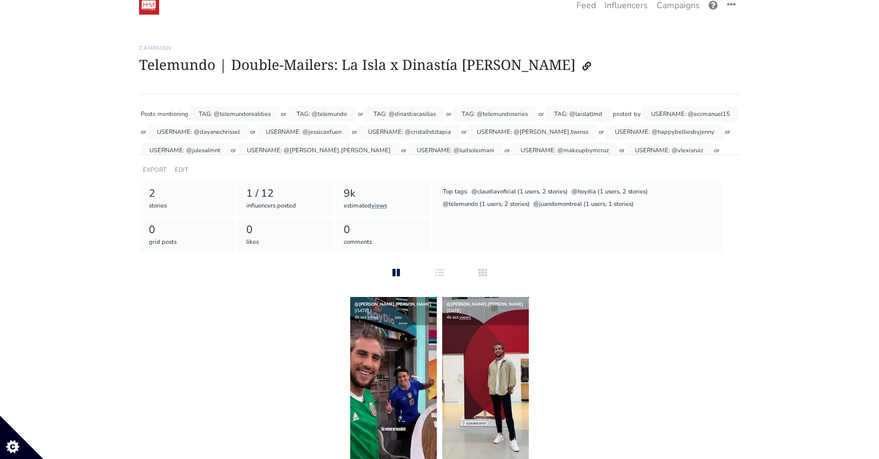
scroll to position [28, 0]
click at [670, 4] on link "Campaigns" at bounding box center [678, 5] width 52 height 22
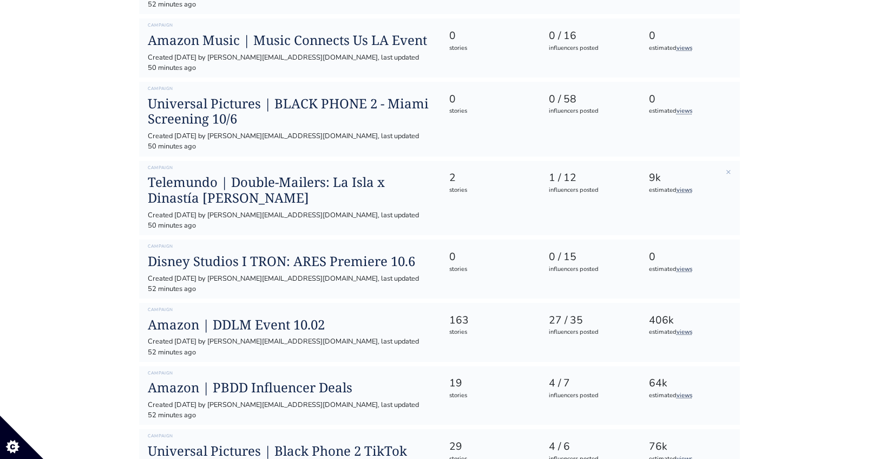
scroll to position [284, 0]
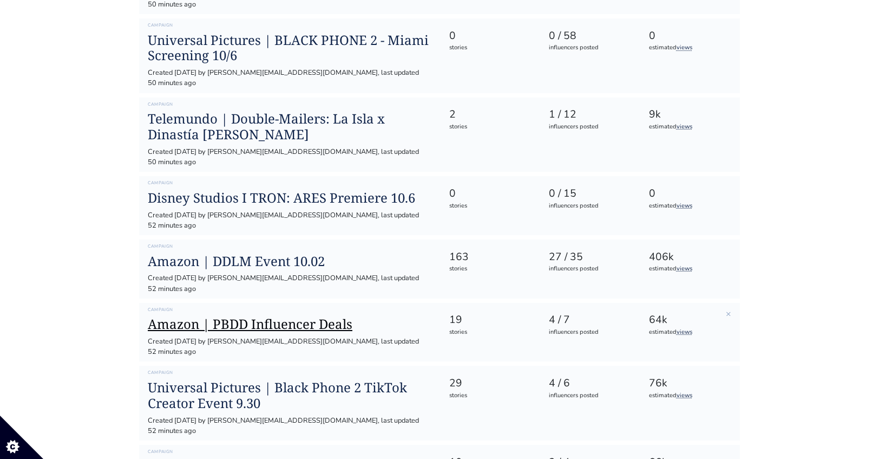
click at [295, 316] on h1 "Amazon | PBDD Influencer Deals" at bounding box center [290, 324] width 284 height 16
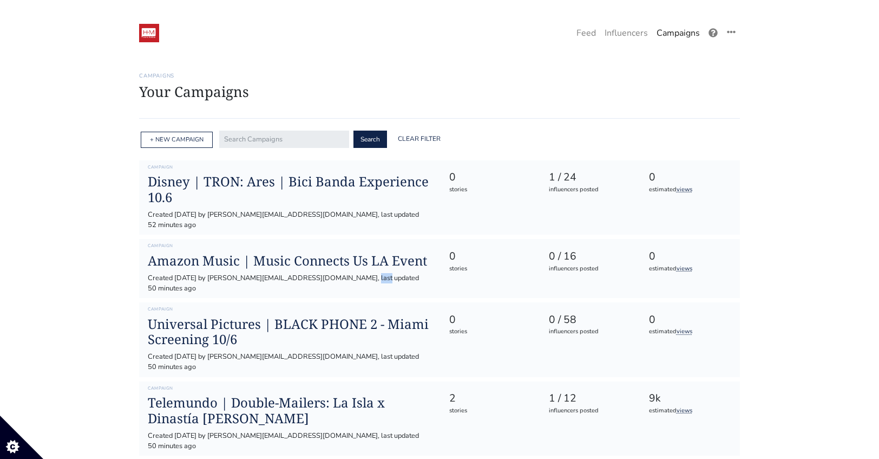
click at [295, 273] on div "Created [DATE] by [PERSON_NAME][EMAIL_ADDRESS][DOMAIN_NAME], last updated 50 mi…" at bounding box center [290, 283] width 284 height 21
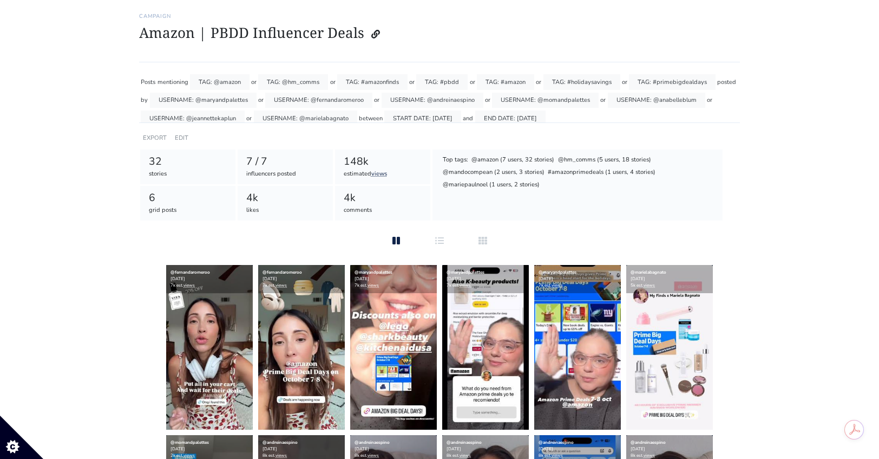
scroll to position [155, 0]
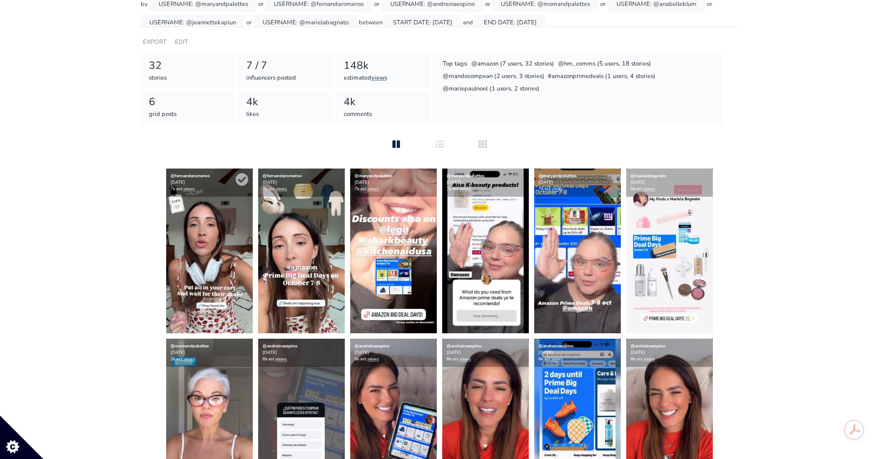
click at [212, 216] on img at bounding box center [209, 250] width 87 height 165
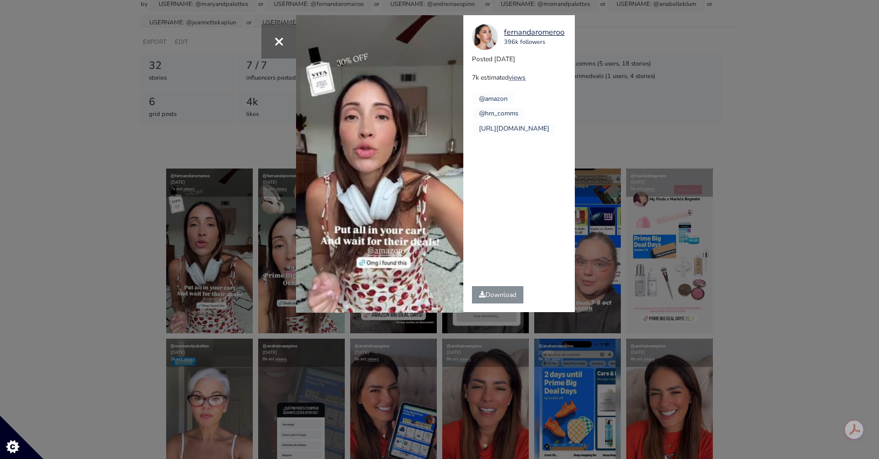
click at [740, 152] on div "× Your browser does not support HTML5 video. fernandaromeroo 396k followers Pos…" at bounding box center [439, 229] width 879 height 459
click at [703, 65] on div "× Your browser does not support HTML5 video. fernandaromeroo 396k followers Pos…" at bounding box center [439, 229] width 879 height 459
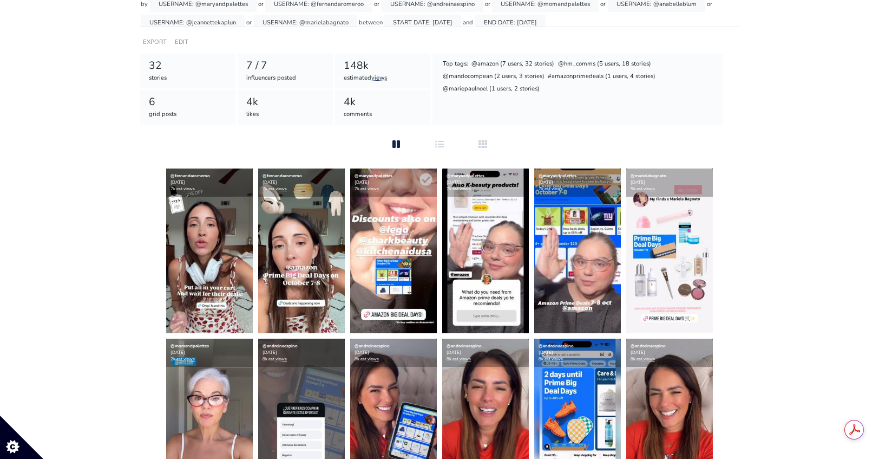
click at [389, 207] on img at bounding box center [393, 250] width 87 height 165
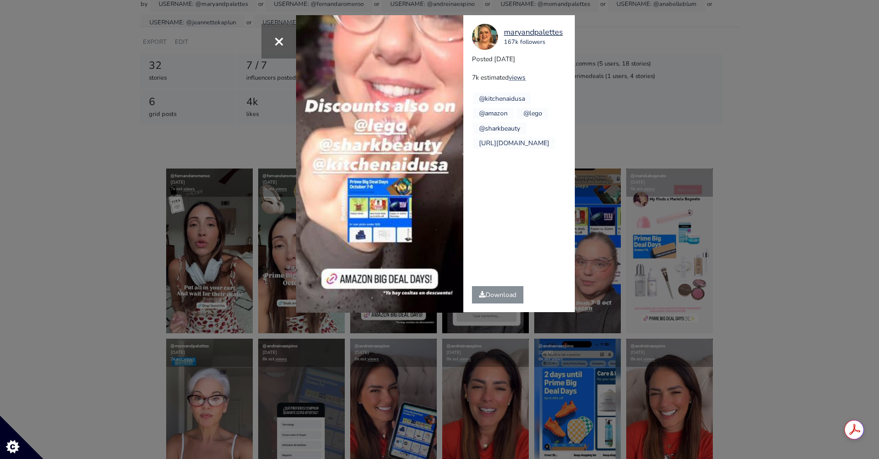
click at [697, 127] on div "× Your browser does not support HTML5 video. maryandpalettes 167k followers Pos…" at bounding box center [439, 229] width 879 height 459
click at [697, 113] on div "× Your browser does not support HTML5 video. maryandpalettes 167k followers Pos…" at bounding box center [439, 229] width 879 height 459
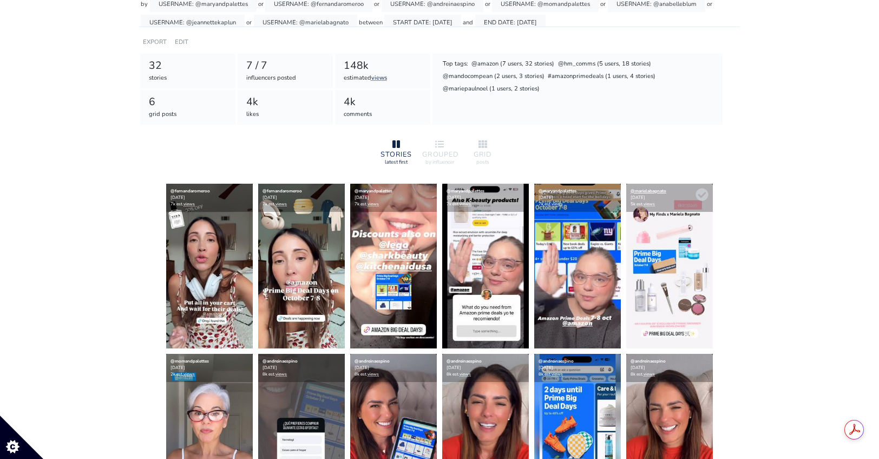
click at [646, 192] on link "@marielabagnato" at bounding box center [649, 191] width 36 height 6
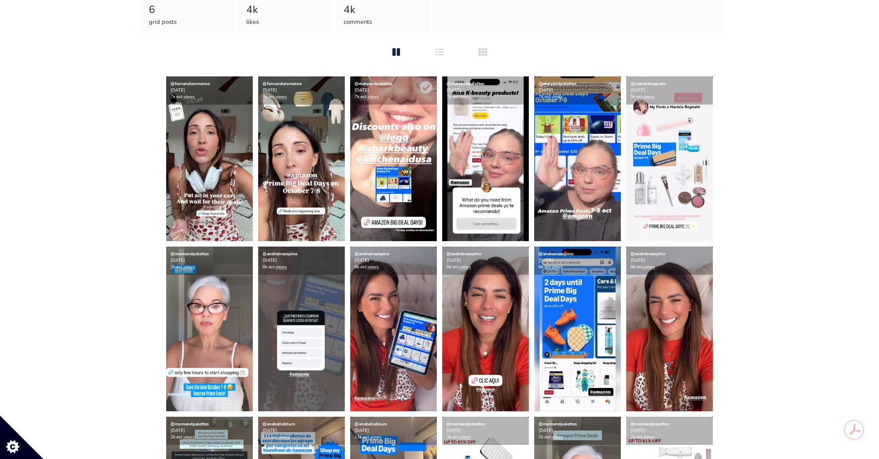
scroll to position [344, 0]
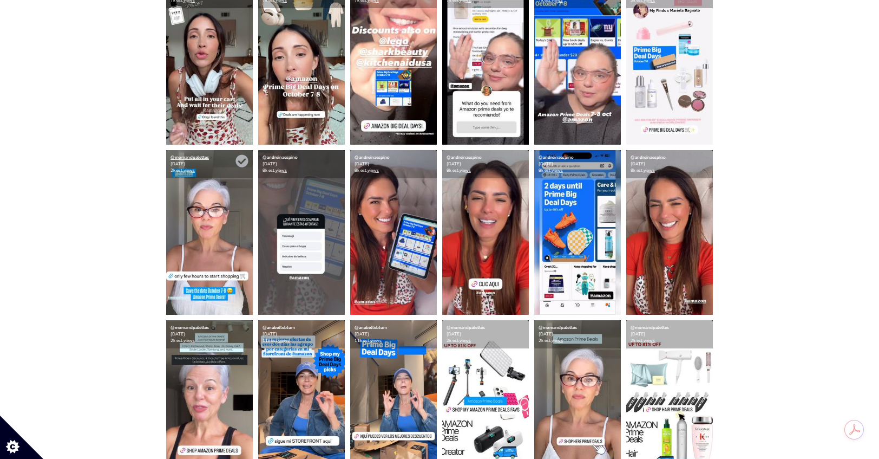
click at [191, 159] on link "@momandpalettes" at bounding box center [190, 157] width 38 height 6
click at [380, 156] on link "@andreinaespino" at bounding box center [372, 157] width 35 height 6
